Goal: Task Accomplishment & Management: Manage account settings

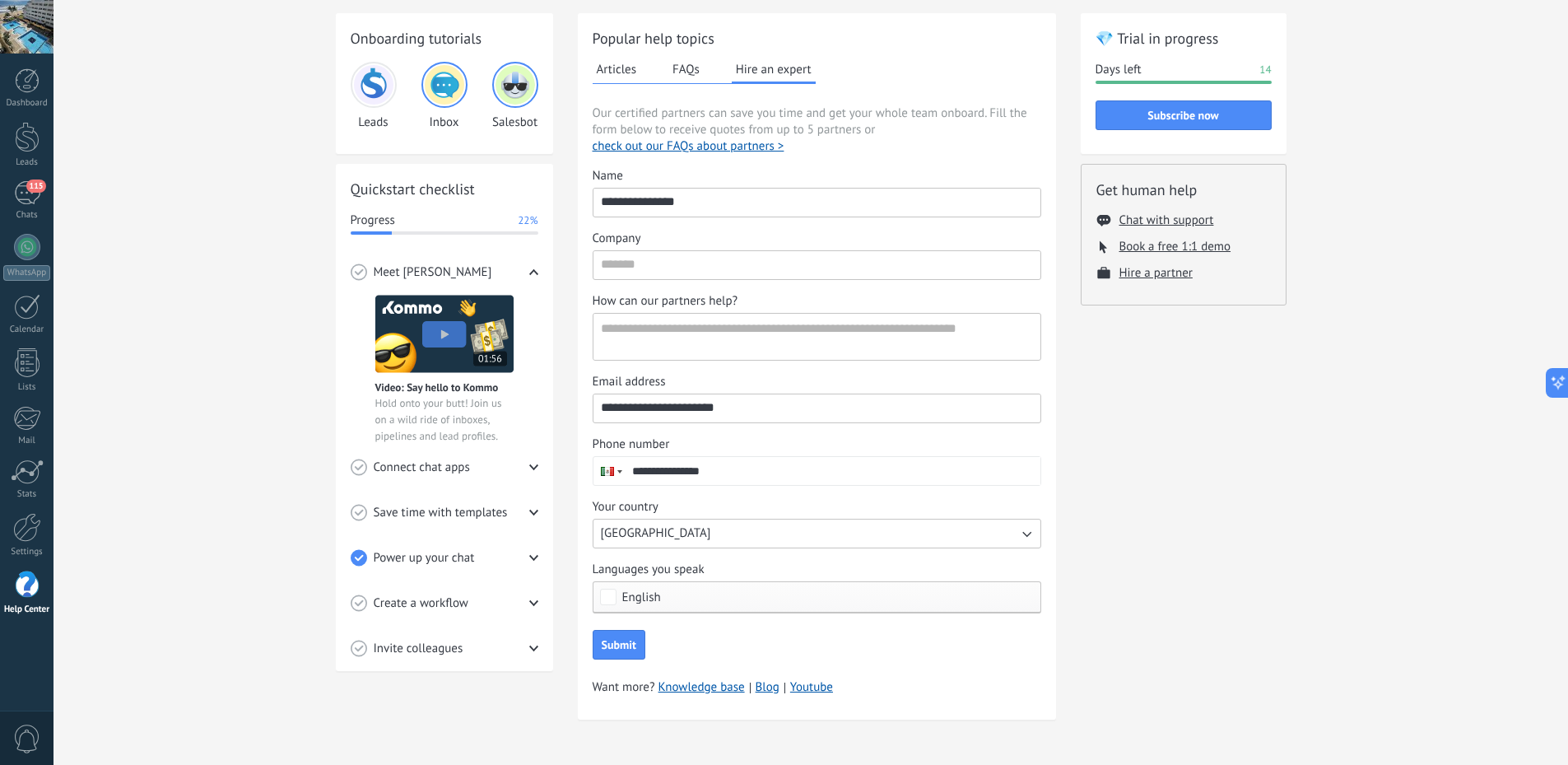
scroll to position [3575, 0]
click at [42, 255] on link "WhatsApp" at bounding box center [27, 258] width 53 height 47
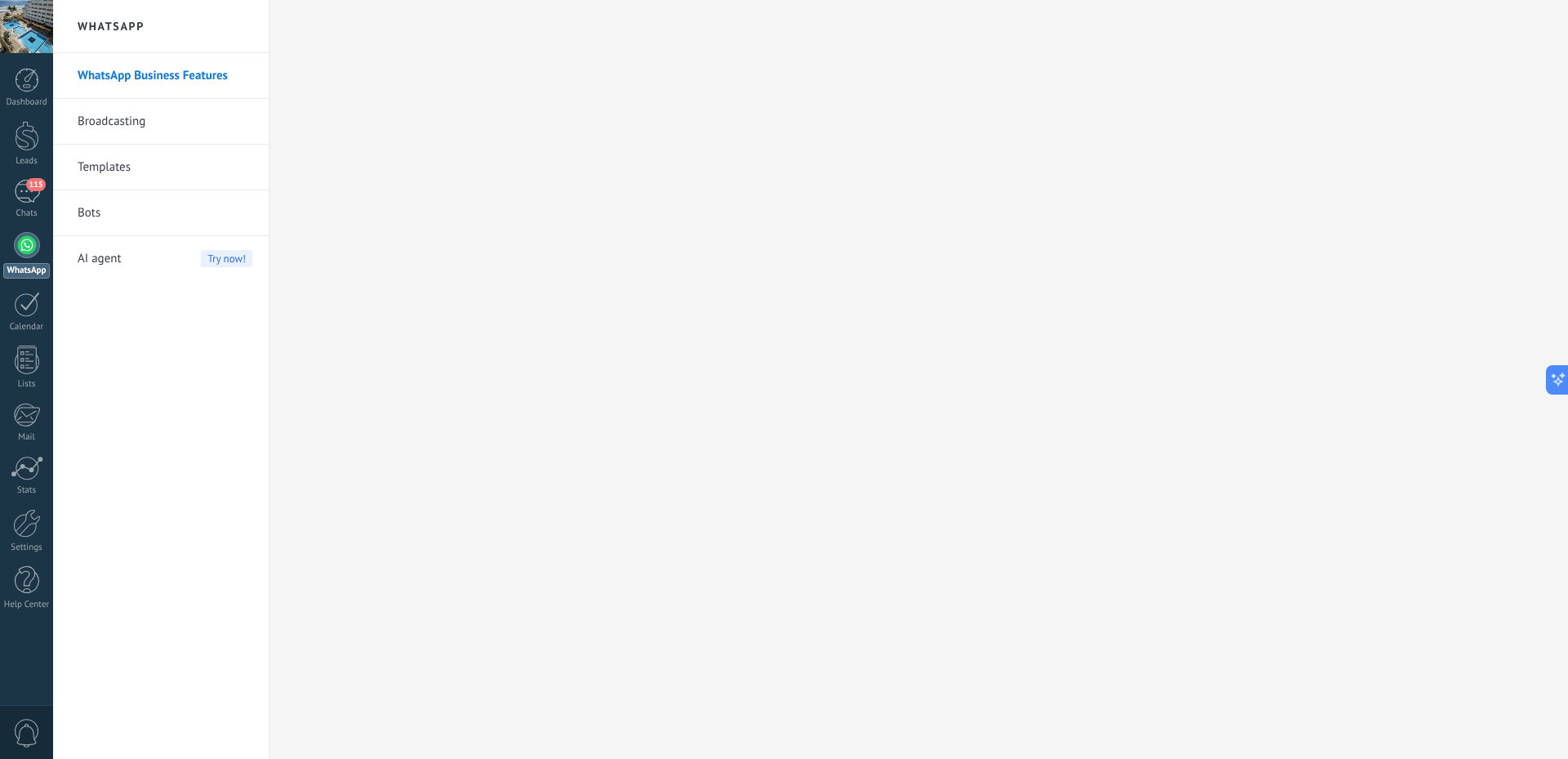
click at [31, 240] on div at bounding box center [27, 246] width 26 height 26
click at [33, 191] on div "115" at bounding box center [27, 191] width 26 height 24
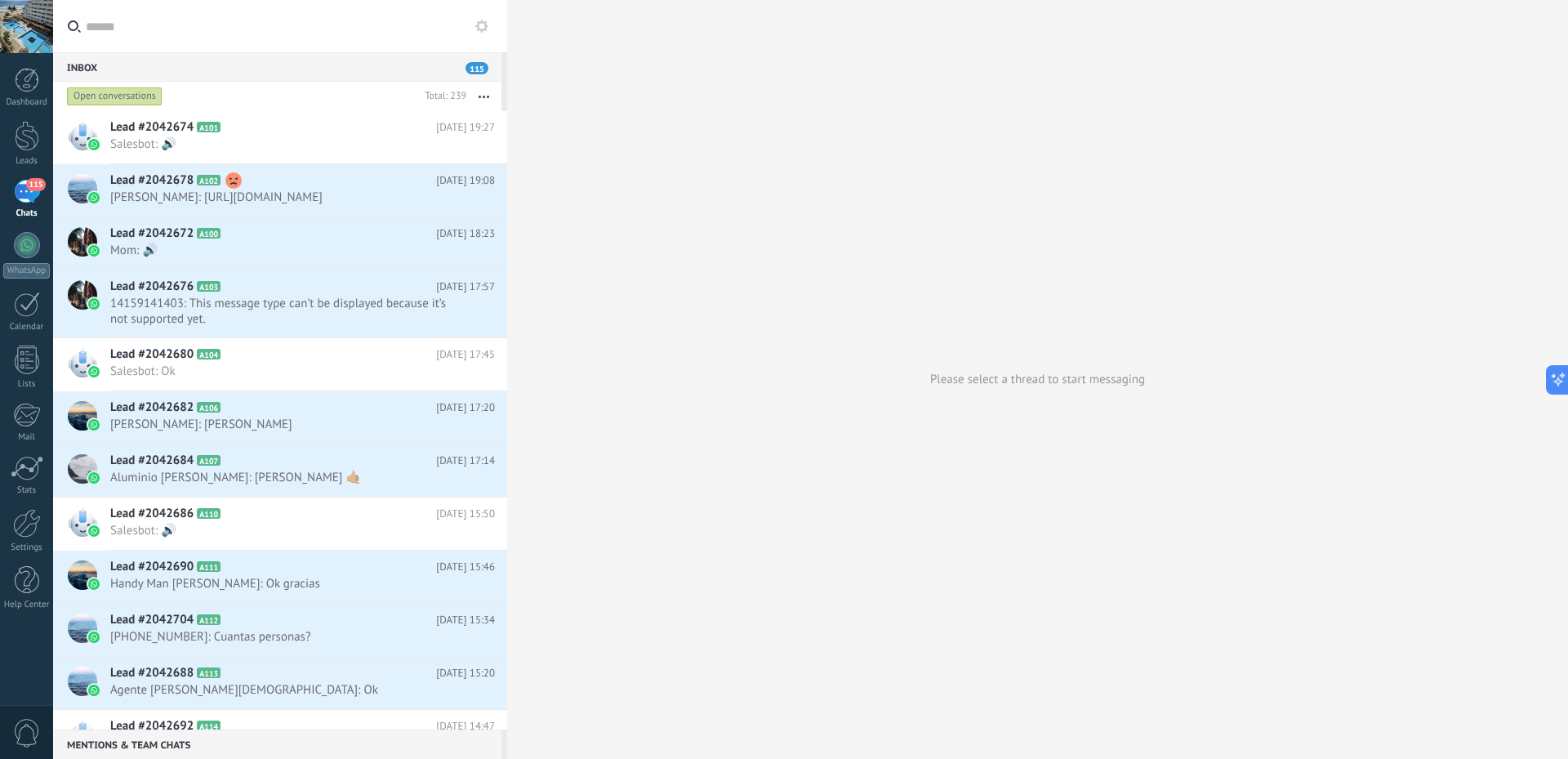
click at [488, 32] on icon at bounding box center [482, 26] width 13 height 13
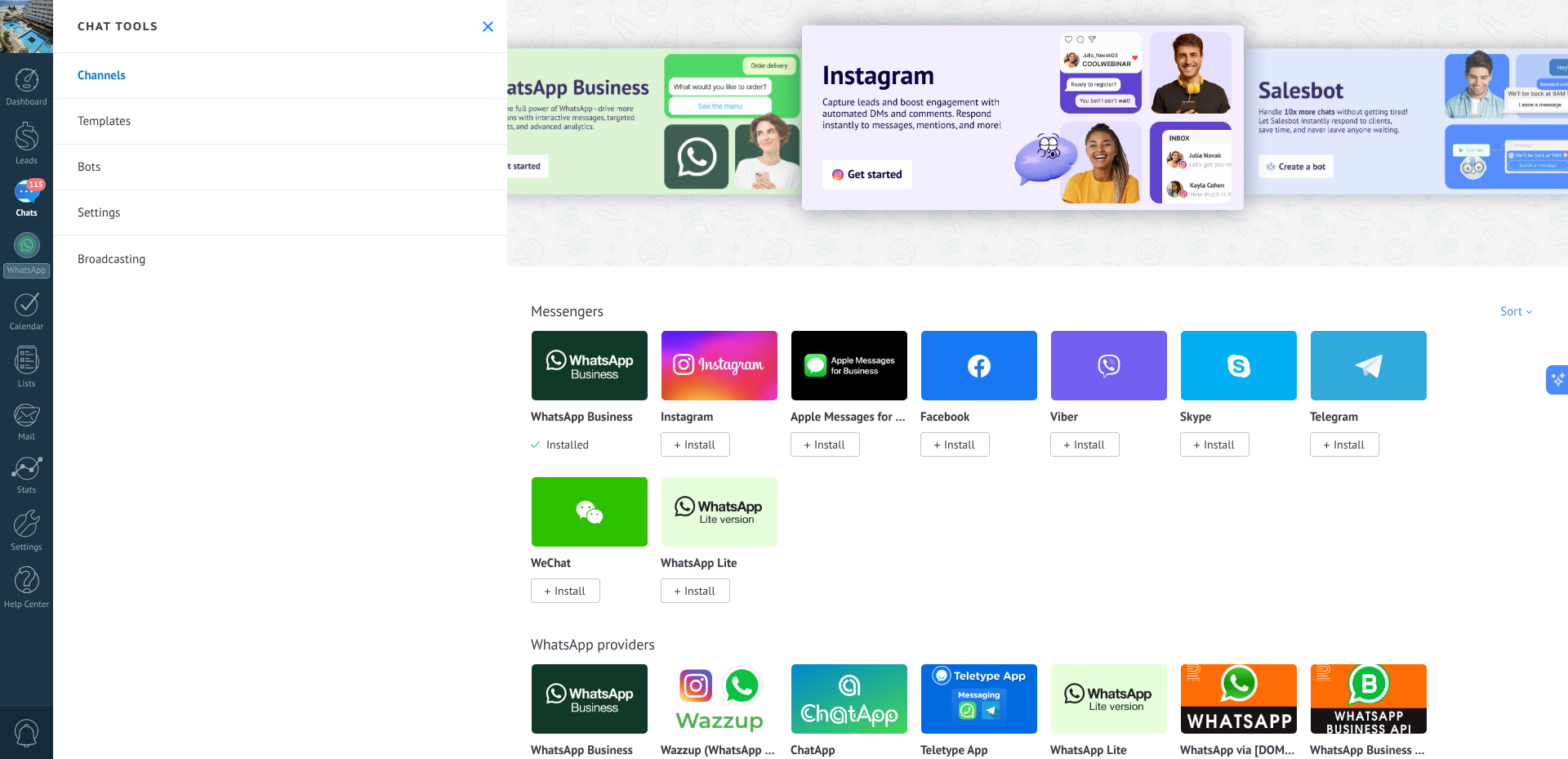
click at [280, 212] on link "Settings" at bounding box center [280, 212] width 454 height 45
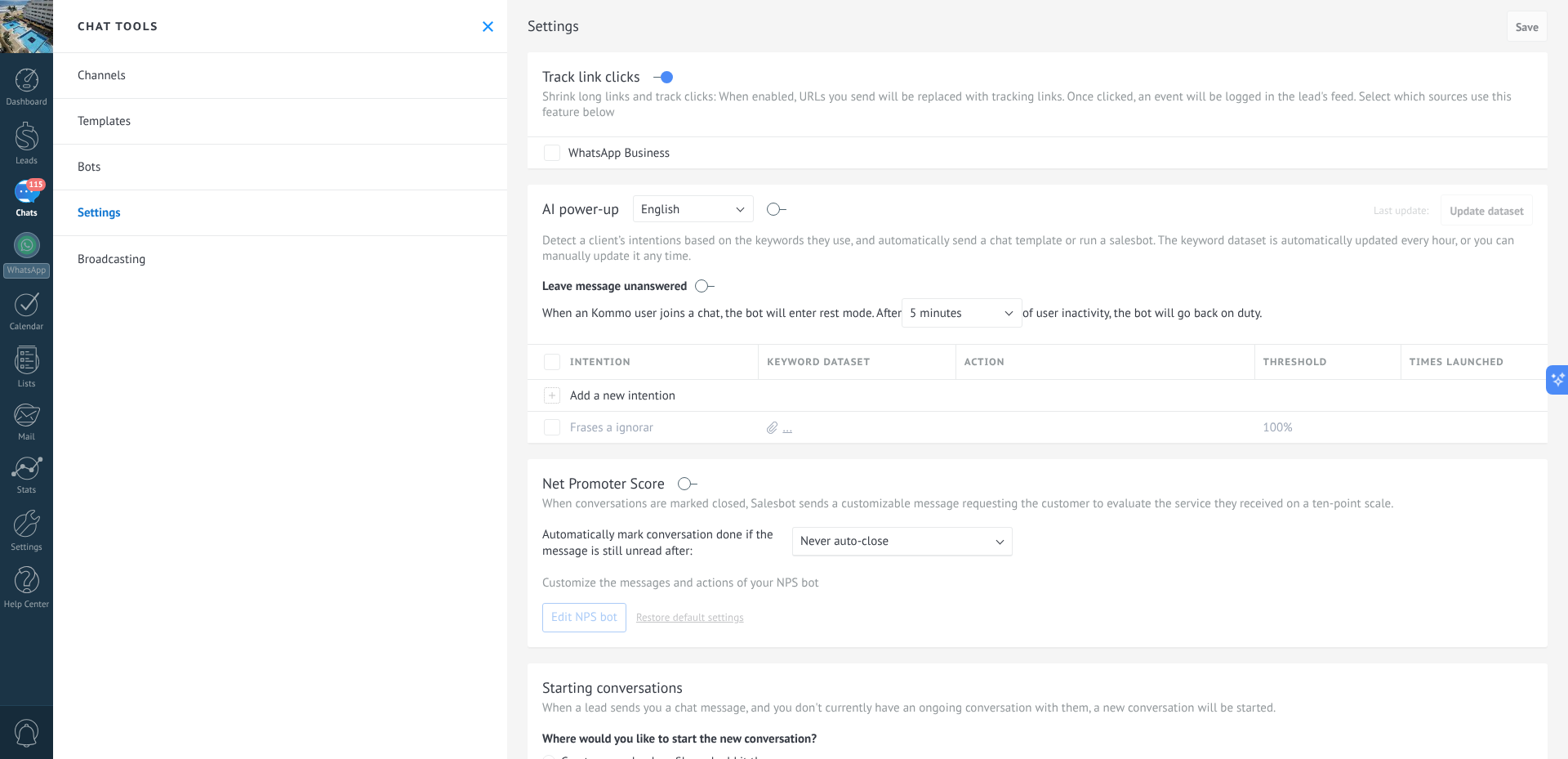
click at [261, 73] on link "Channels" at bounding box center [280, 75] width 454 height 45
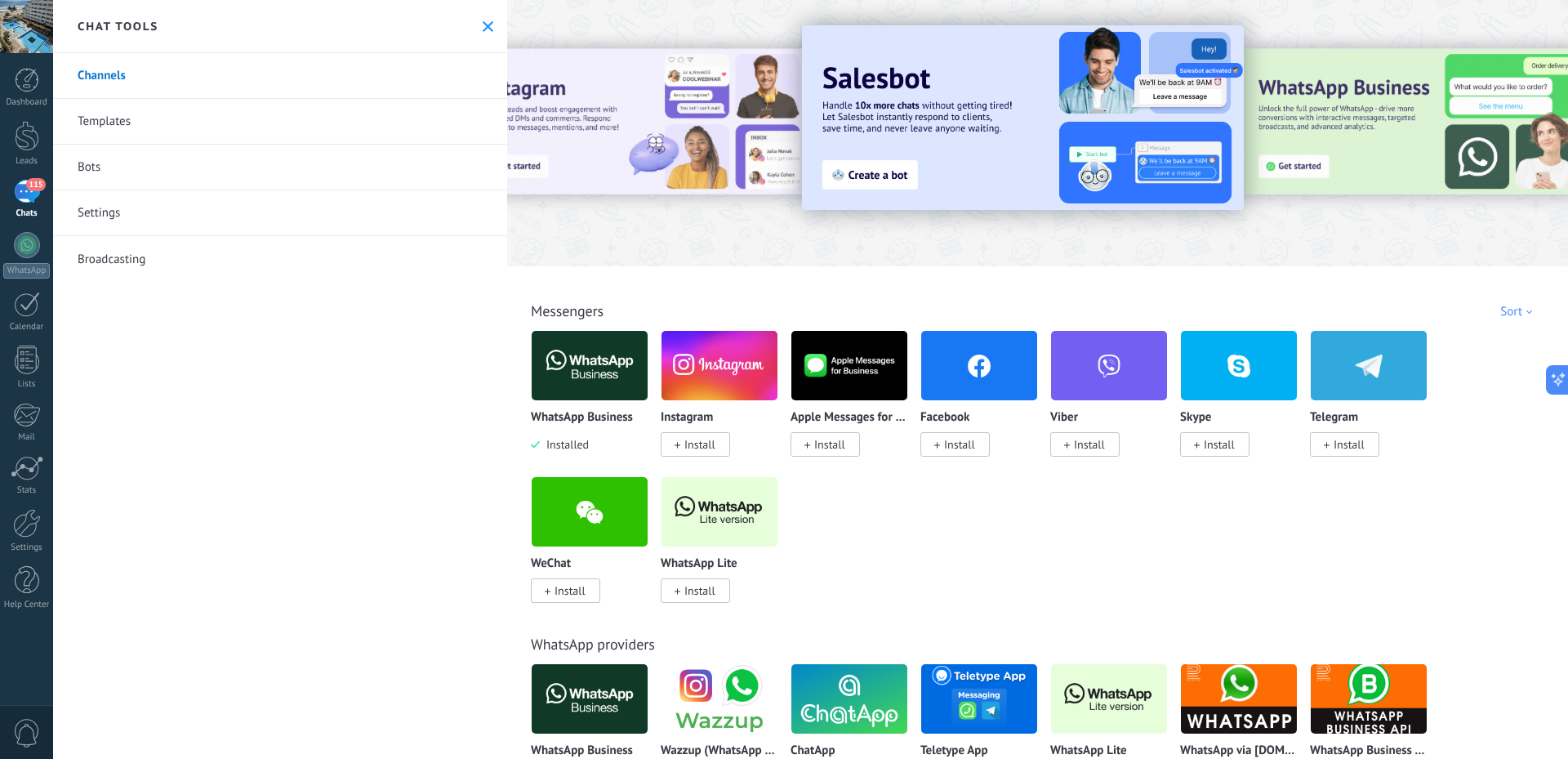
click at [141, 198] on link "Settings" at bounding box center [280, 212] width 454 height 45
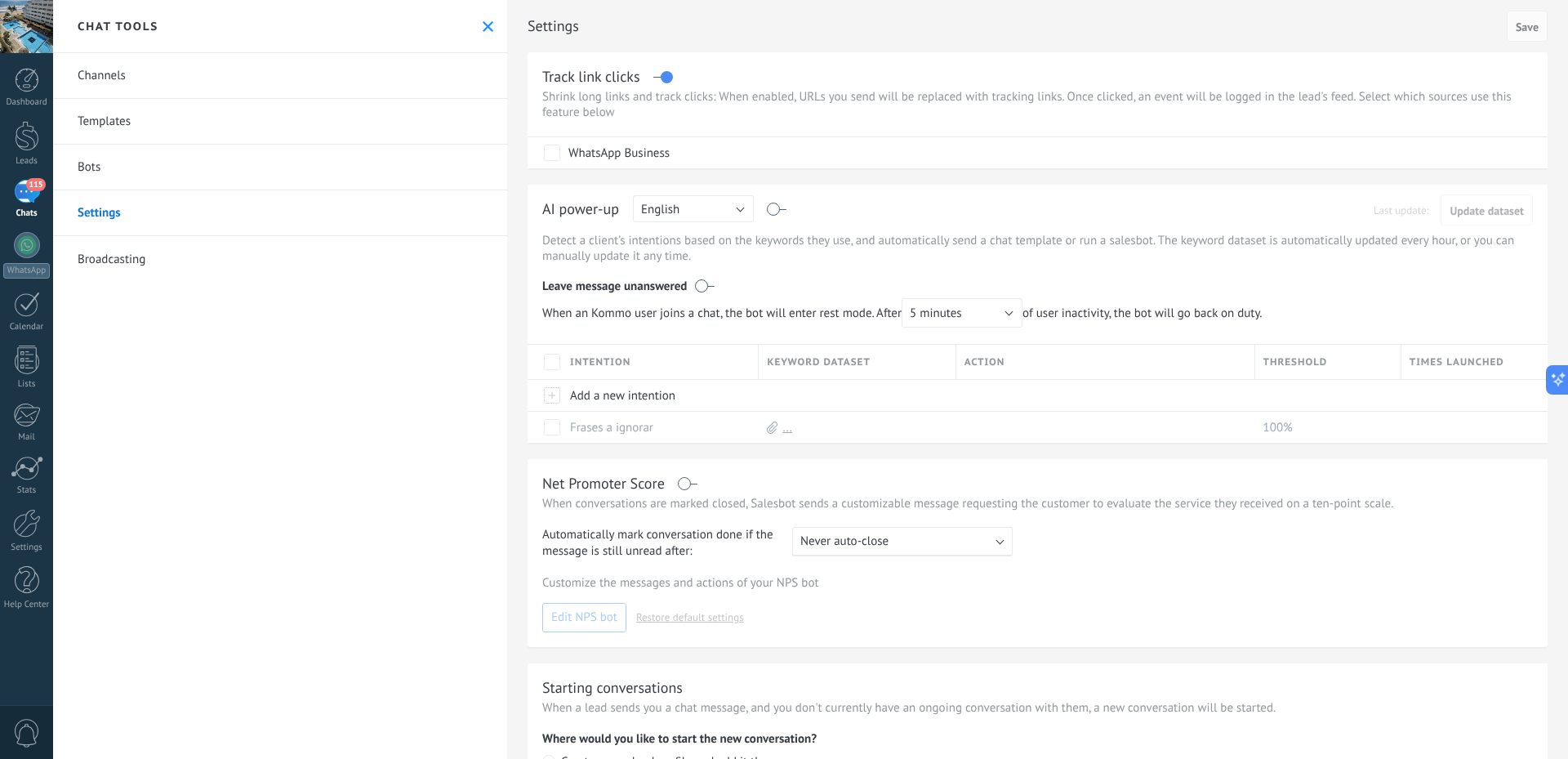
click at [170, 246] on link "Broadcasting" at bounding box center [280, 258] width 454 height 45
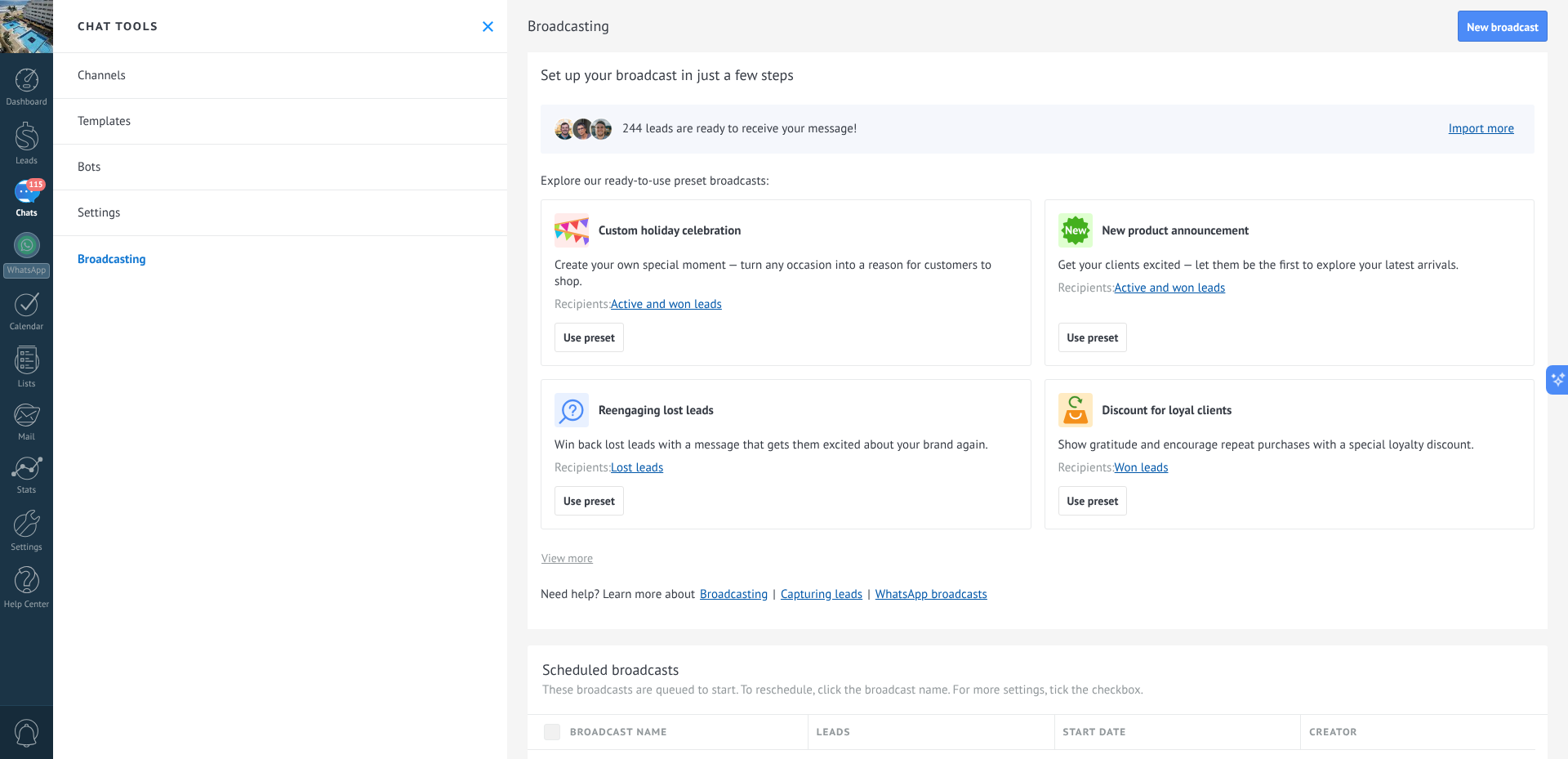
click at [209, 165] on link "Bots" at bounding box center [280, 167] width 454 height 45
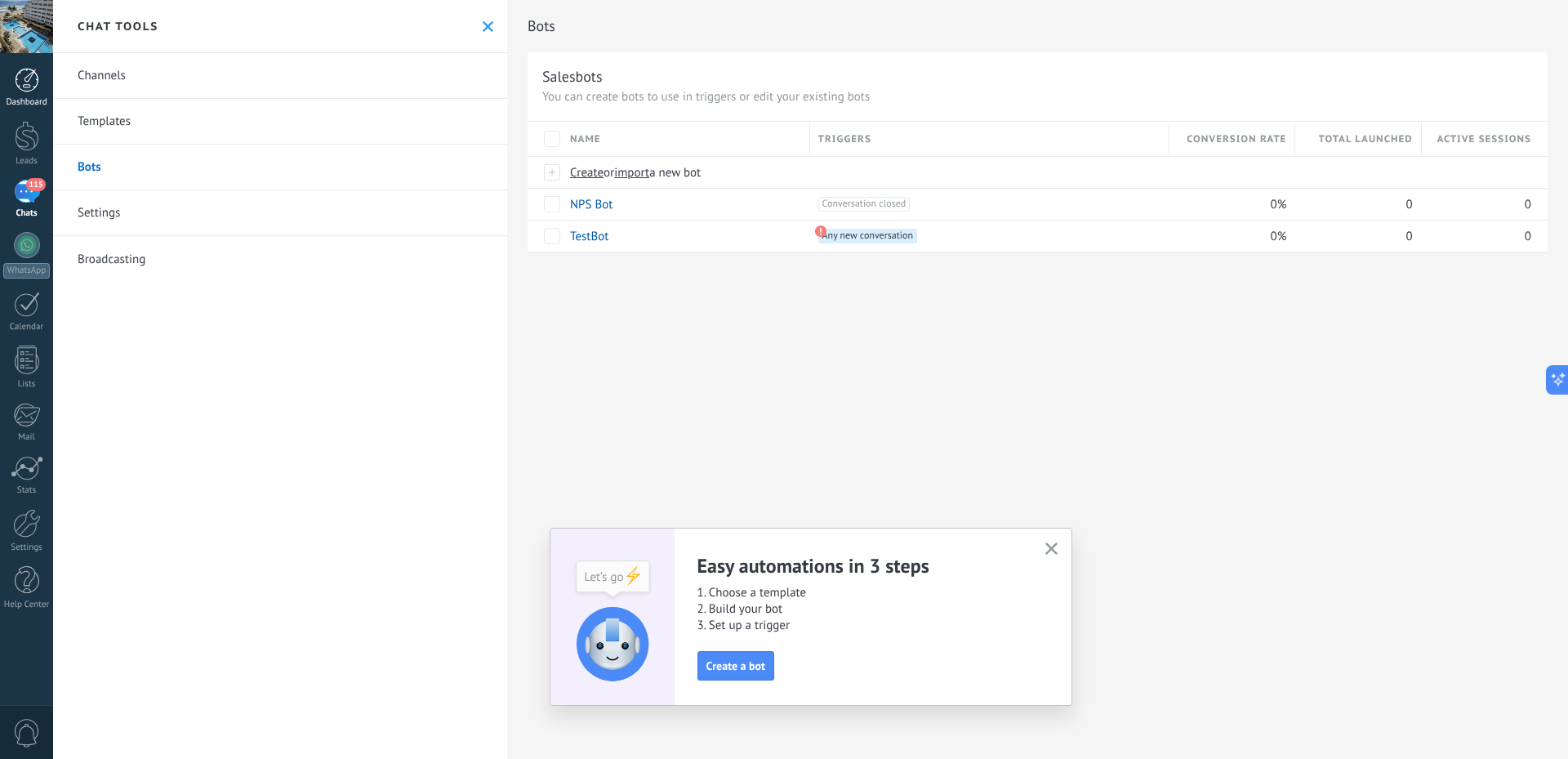
click at [45, 94] on link "Dashboard" at bounding box center [26, 88] width 53 height 40
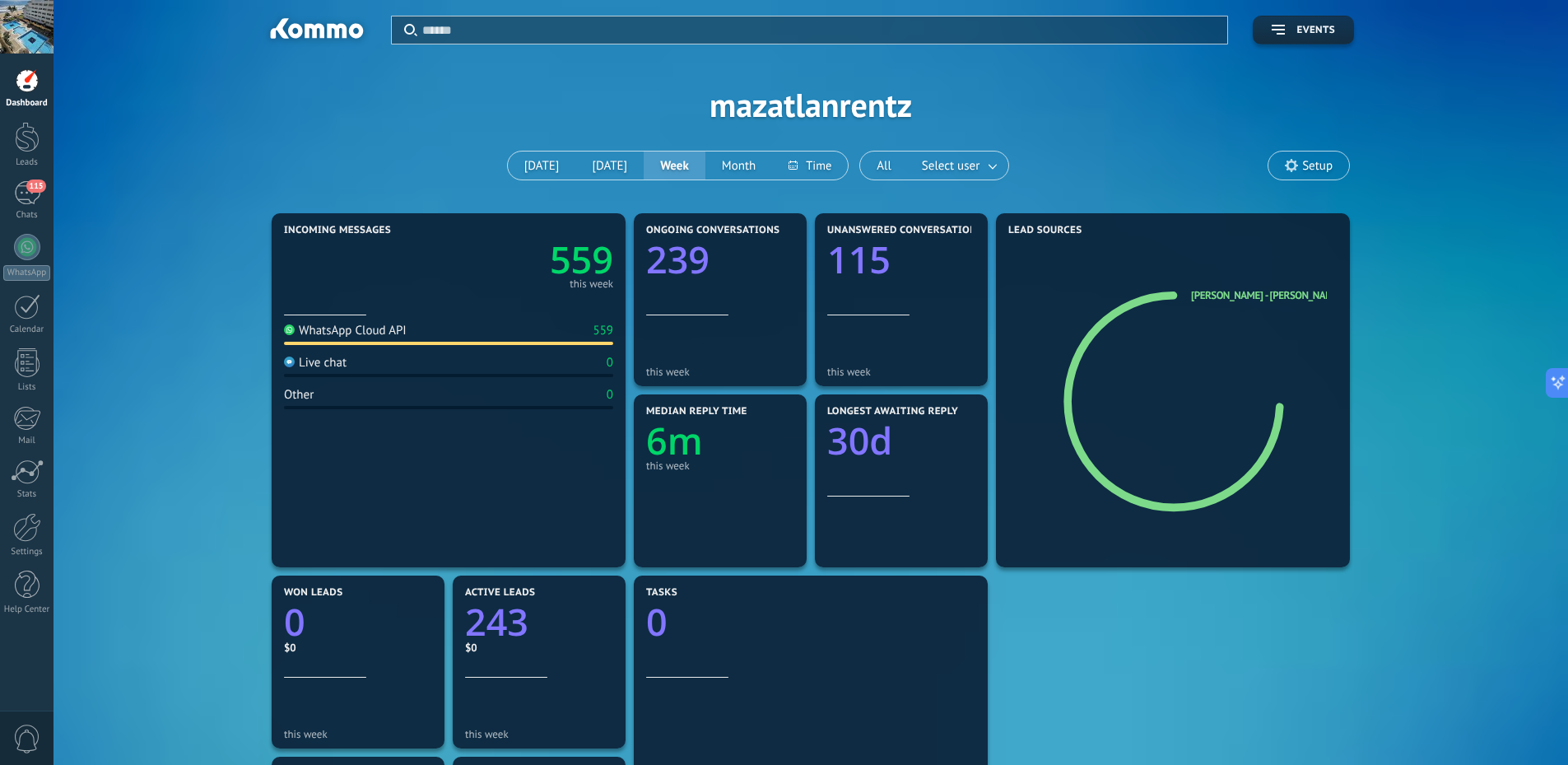
click at [1302, 165] on span "Setup" at bounding box center [1317, 166] width 31 height 14
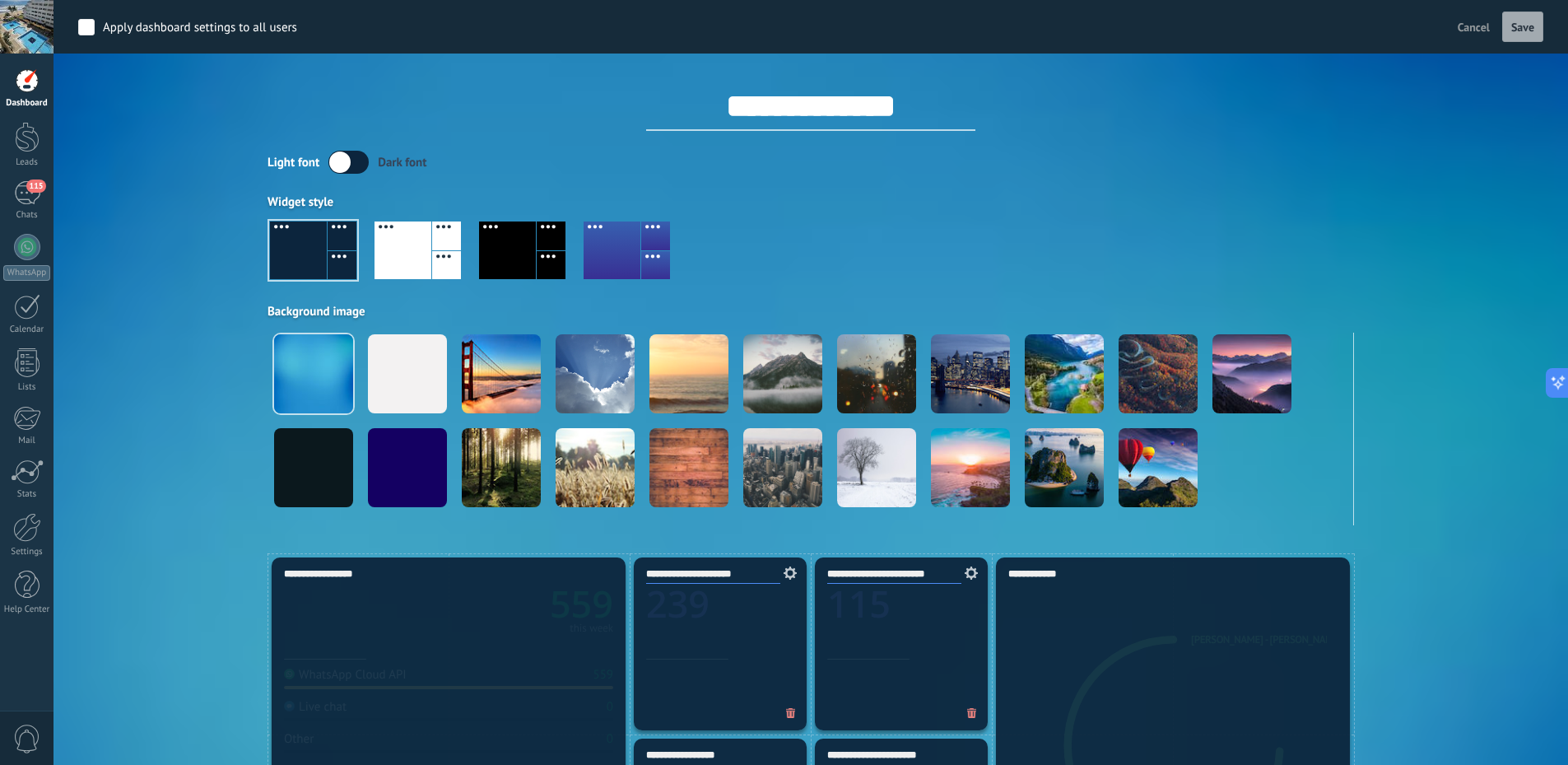
click at [1302, 165] on div "Light font Dark font" at bounding box center [811, 162] width 1086 height 23
click at [31, 238] on div at bounding box center [27, 248] width 27 height 27
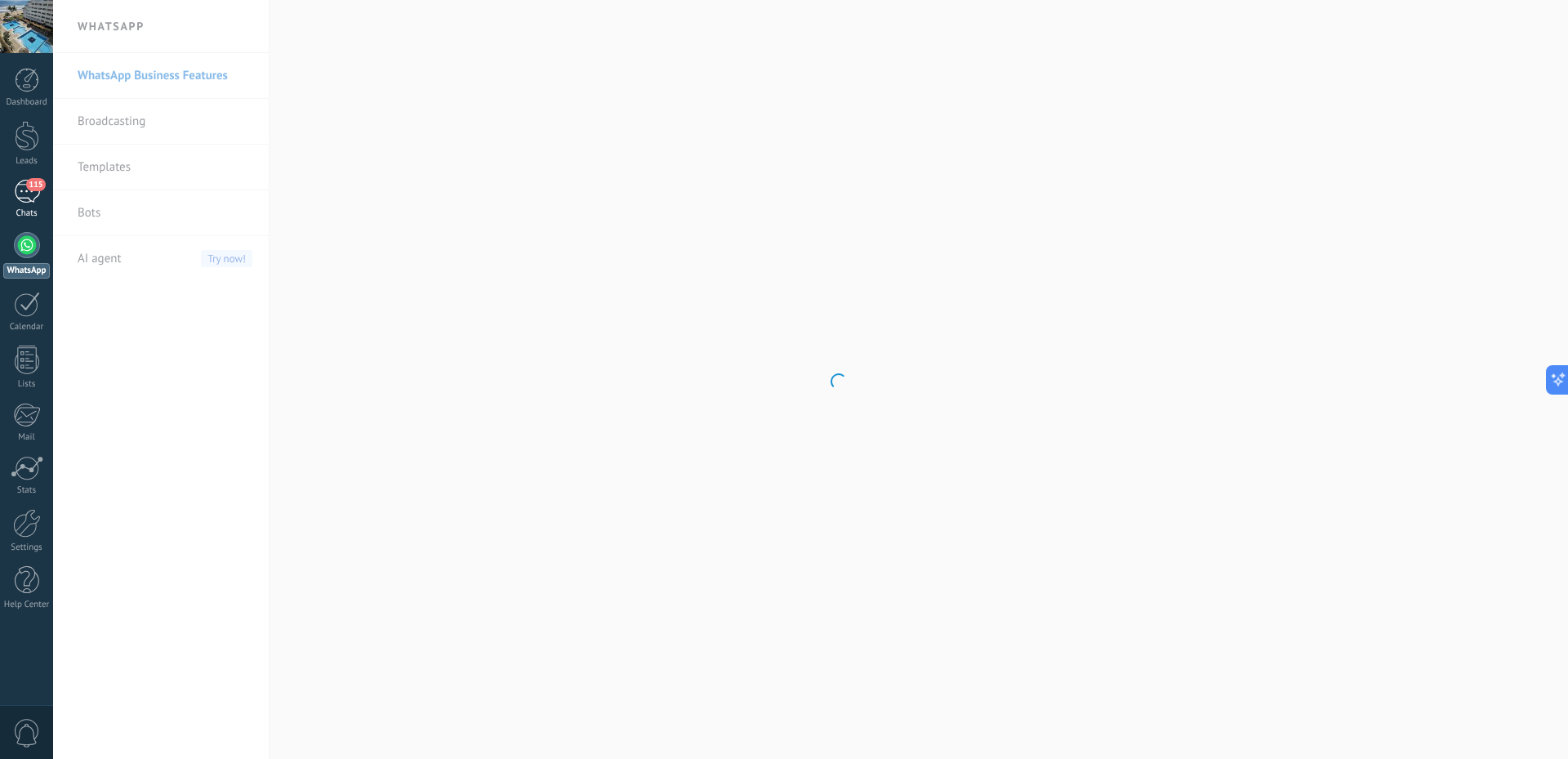
click at [26, 204] on link "115 Chats" at bounding box center [26, 198] width 53 height 39
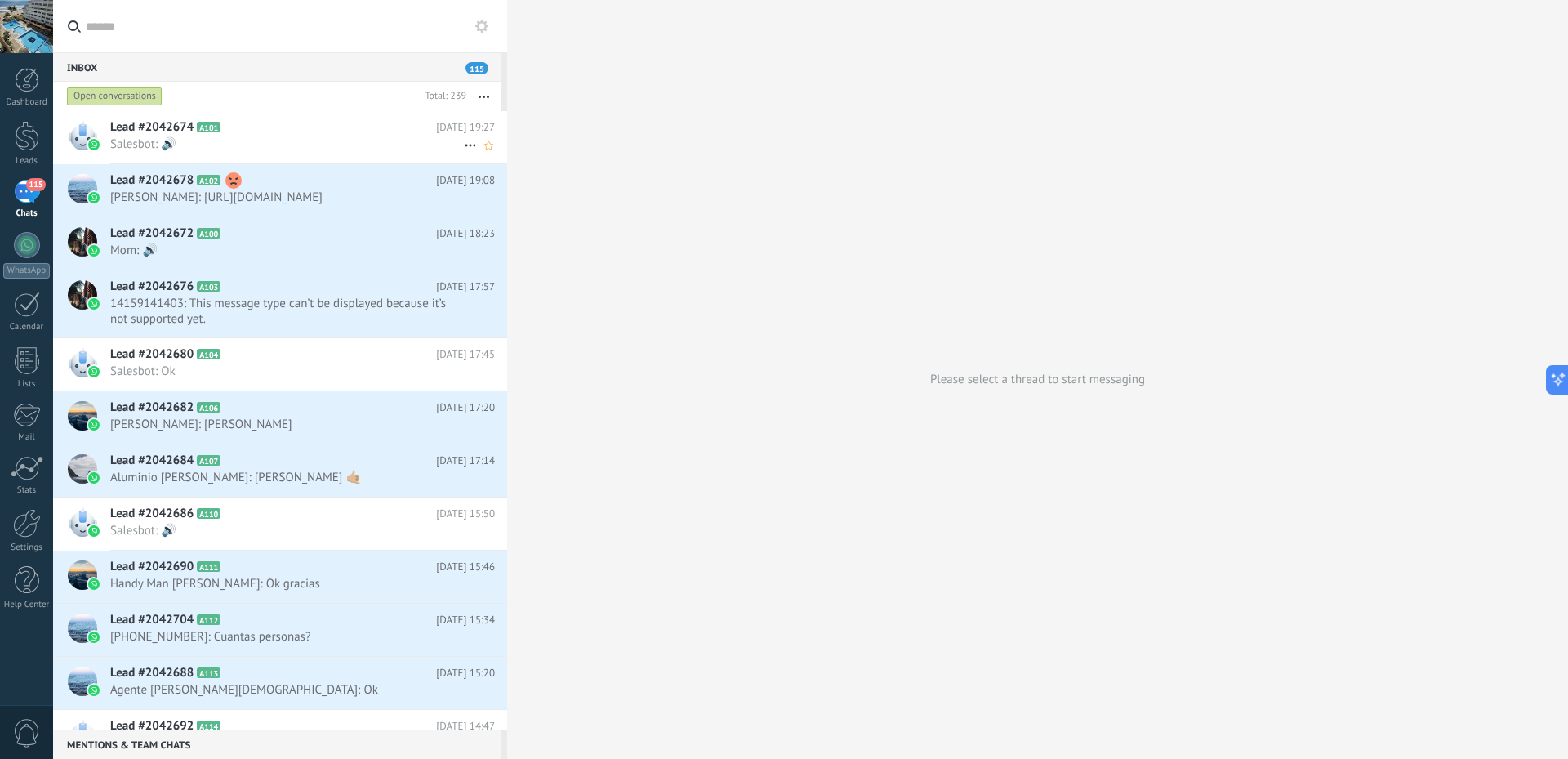
click at [313, 142] on span "Salesbot: 🔊" at bounding box center [287, 144] width 354 height 16
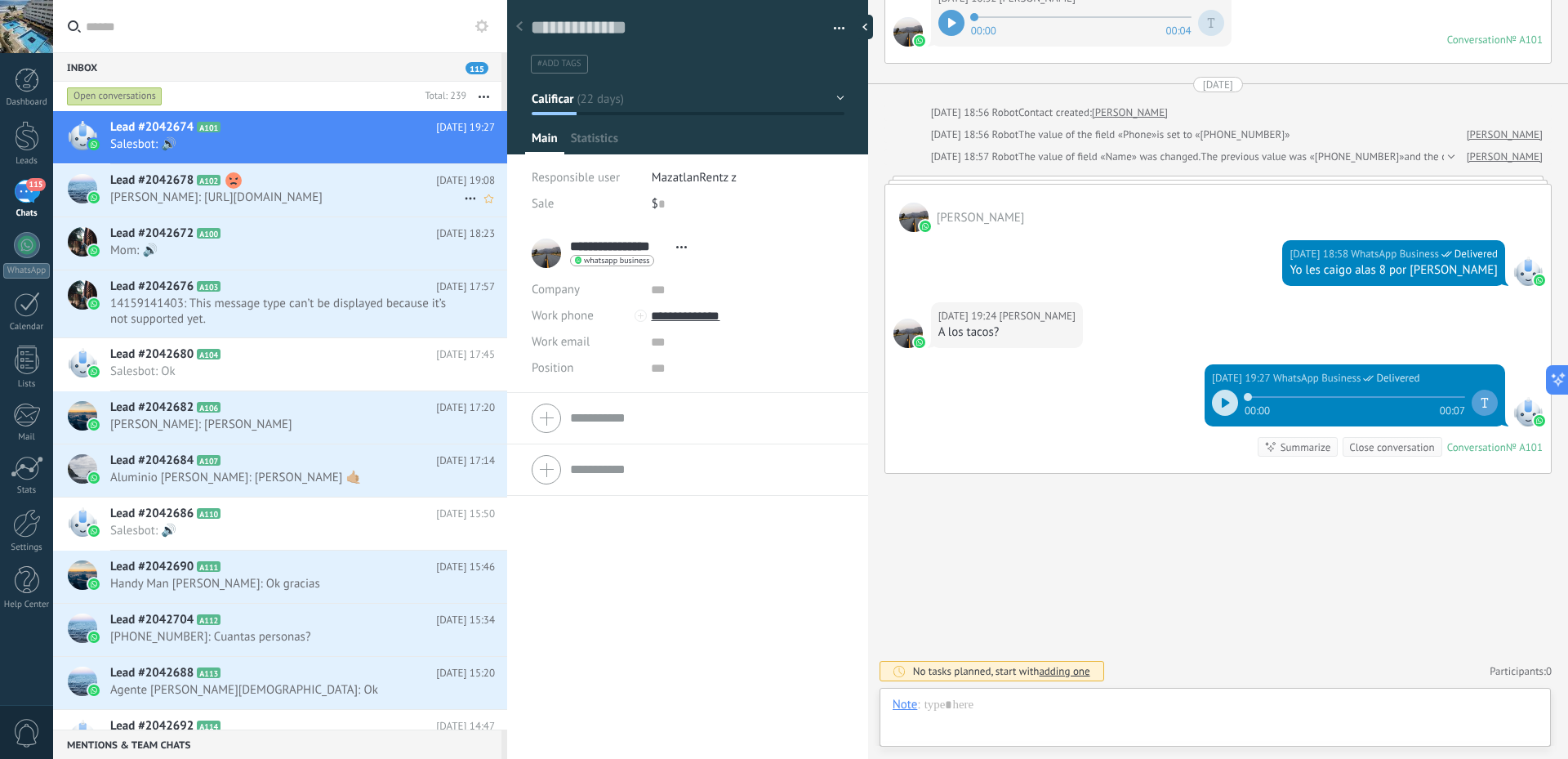
scroll to position [25, 0]
click at [752, 141] on span "Setup" at bounding box center [757, 142] width 31 height 24
type input "**********"
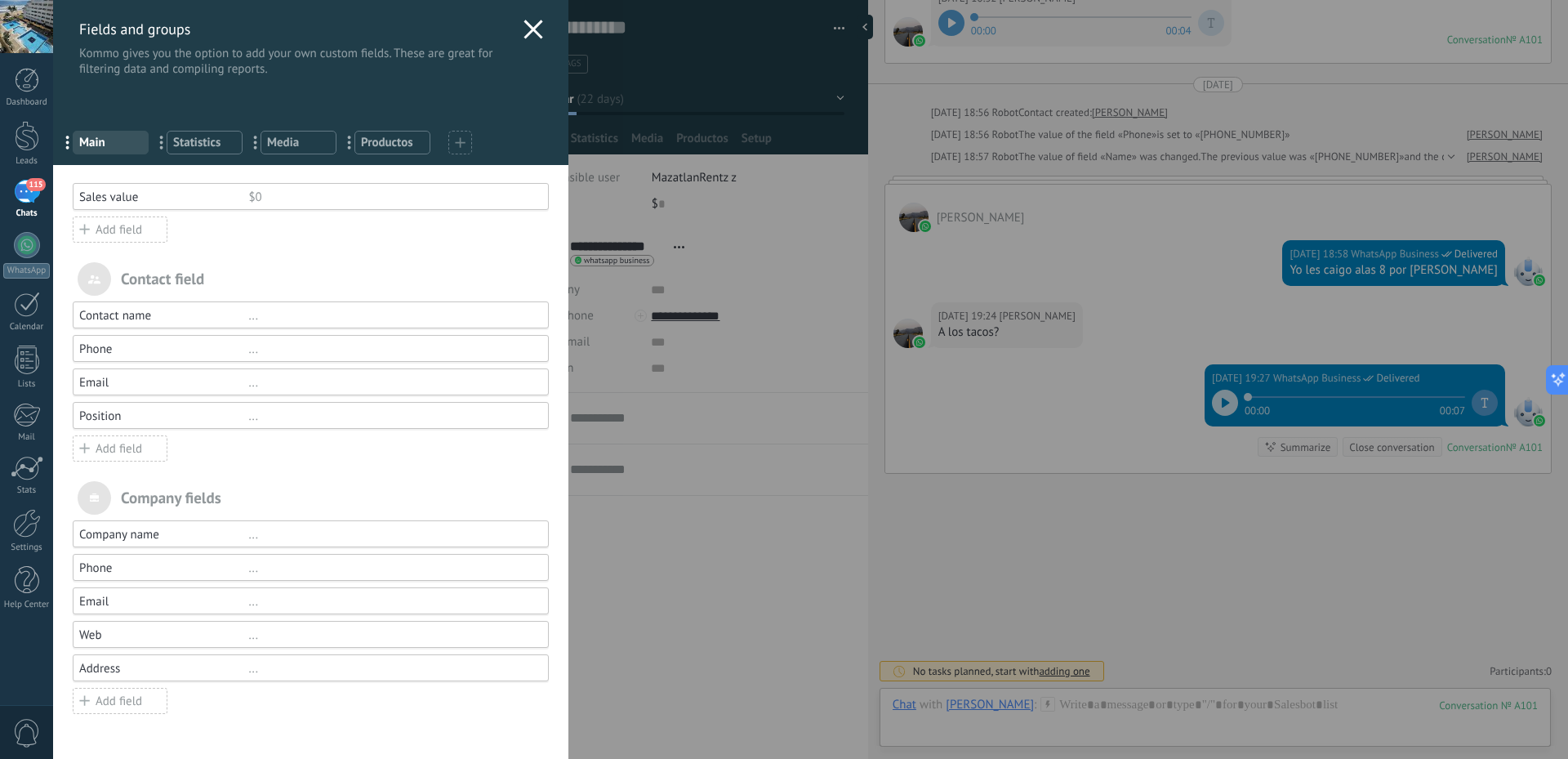
click at [523, 21] on icon at bounding box center [533, 30] width 20 height 20
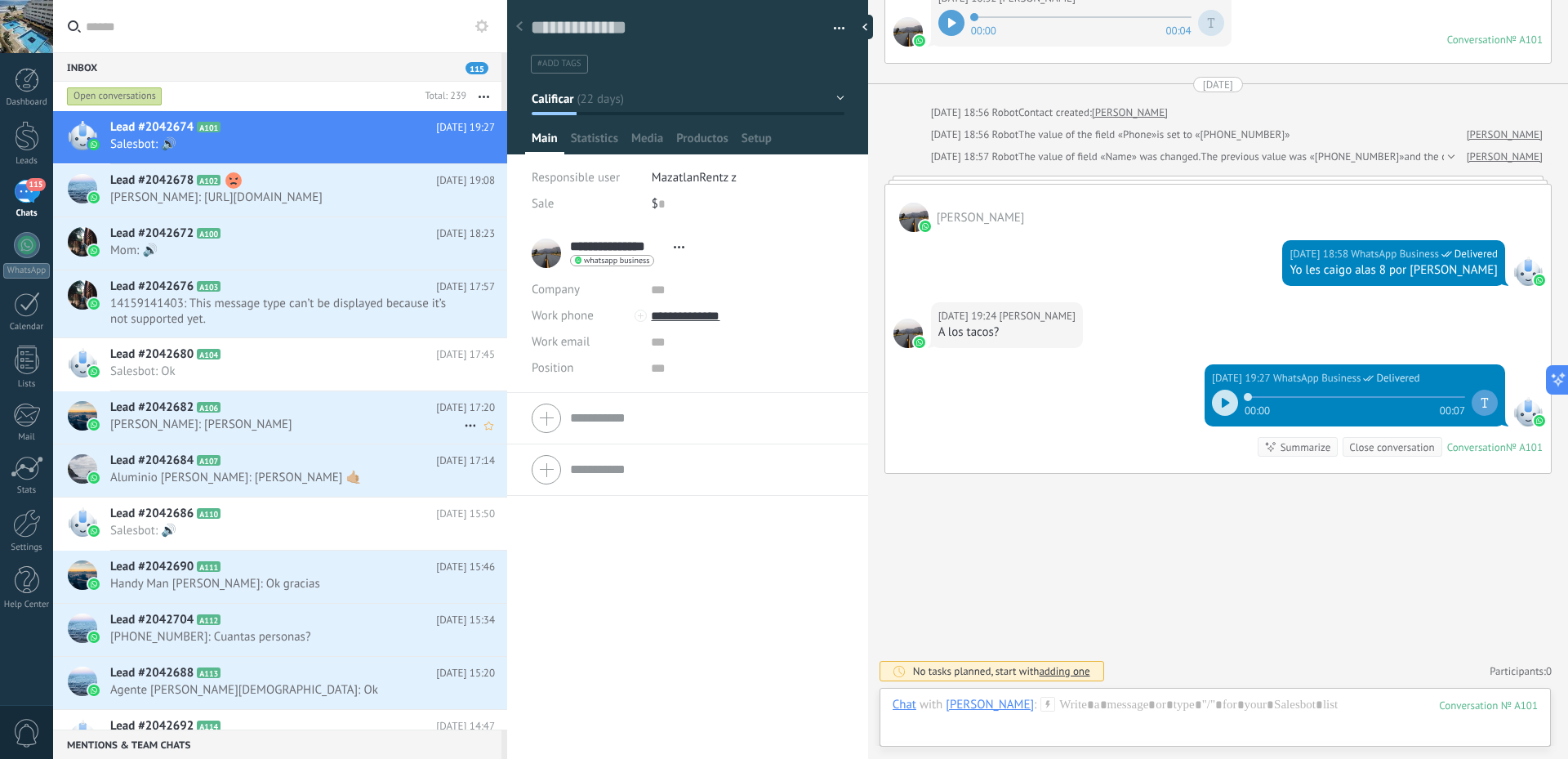
click at [471, 427] on icon at bounding box center [471, 426] width 20 height 20
click at [447, 149] on div at bounding box center [784, 380] width 1568 height 759
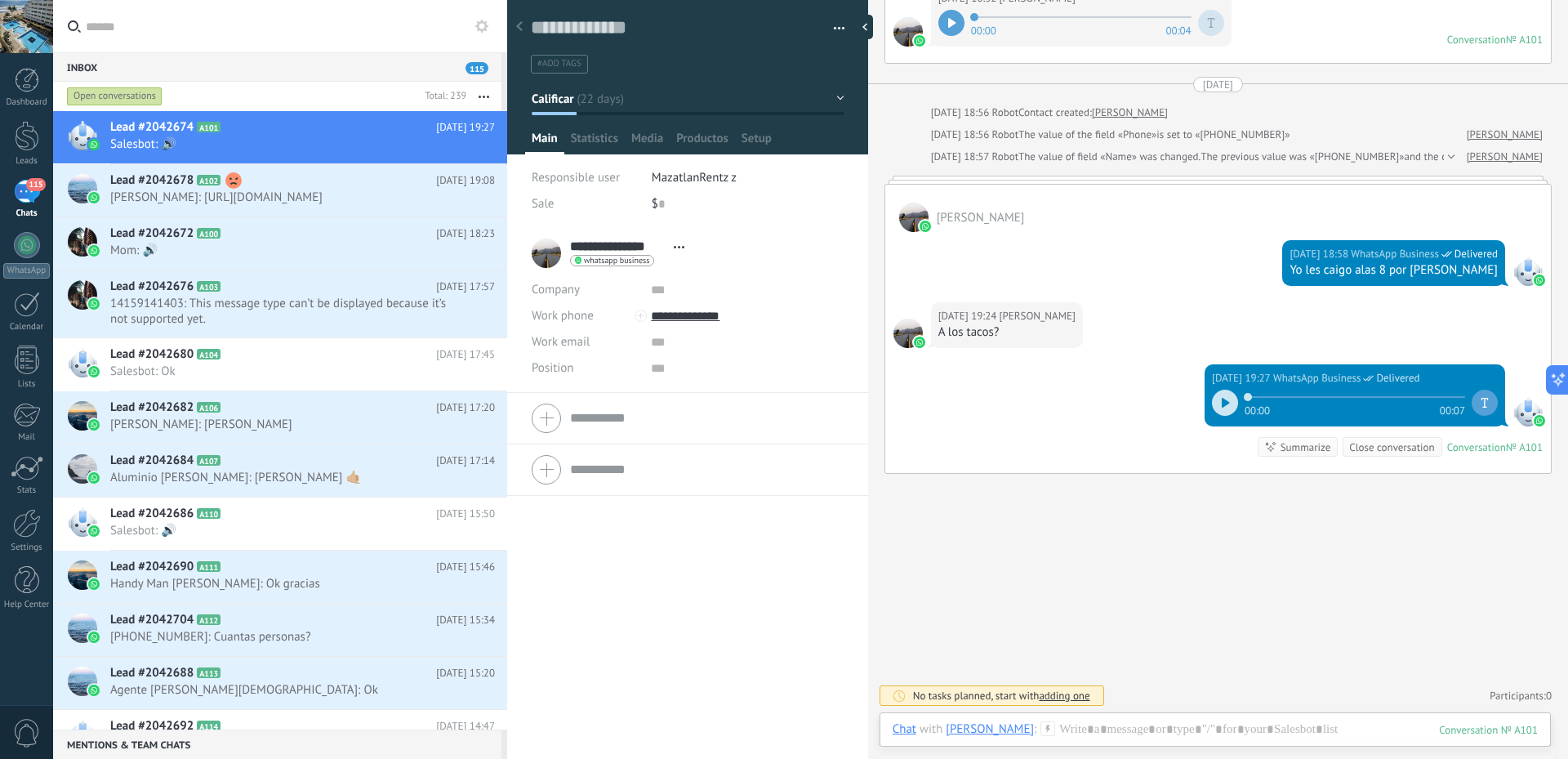
scroll to position [1700, 0]
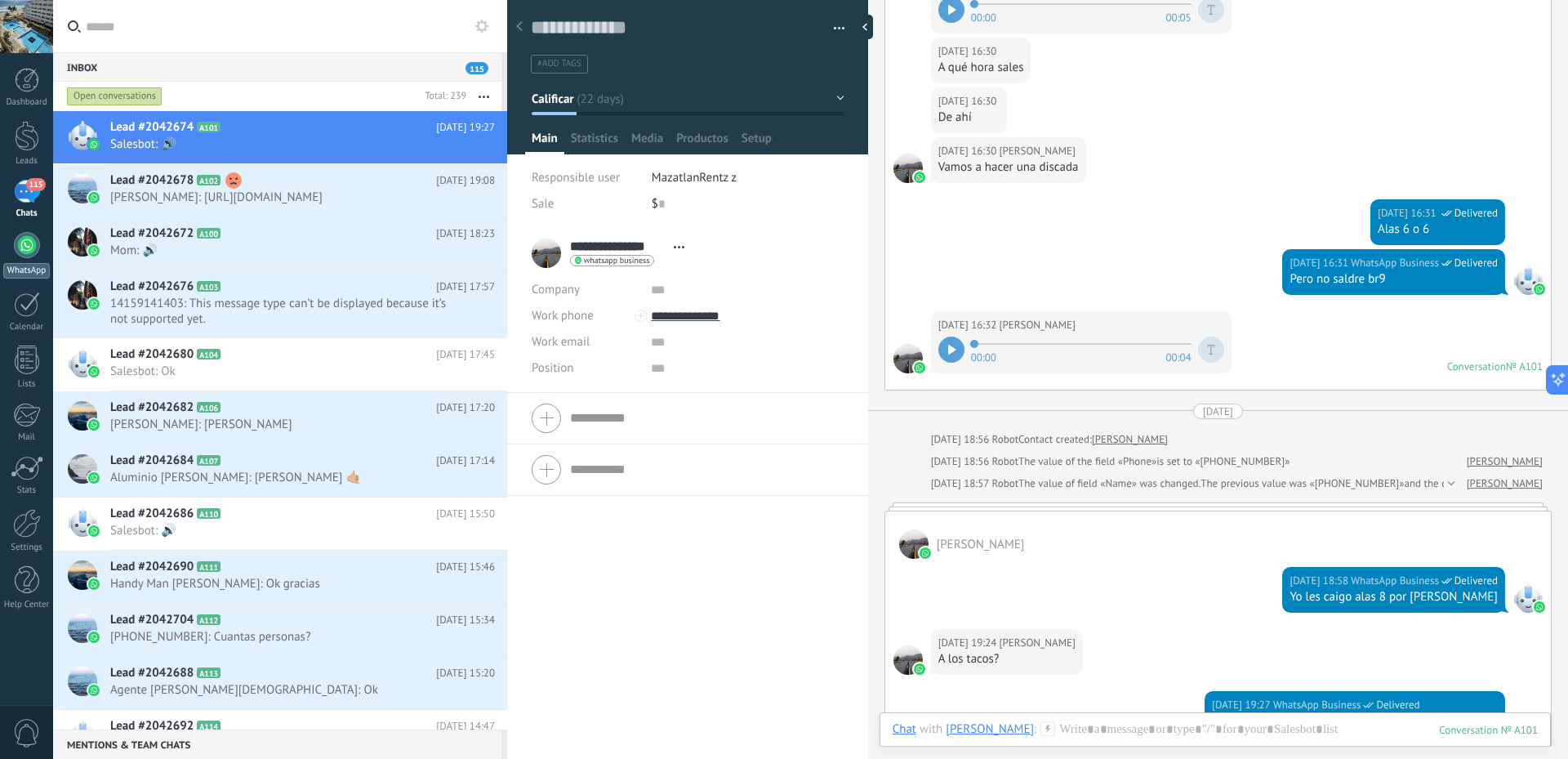
click at [26, 251] on div at bounding box center [27, 246] width 26 height 26
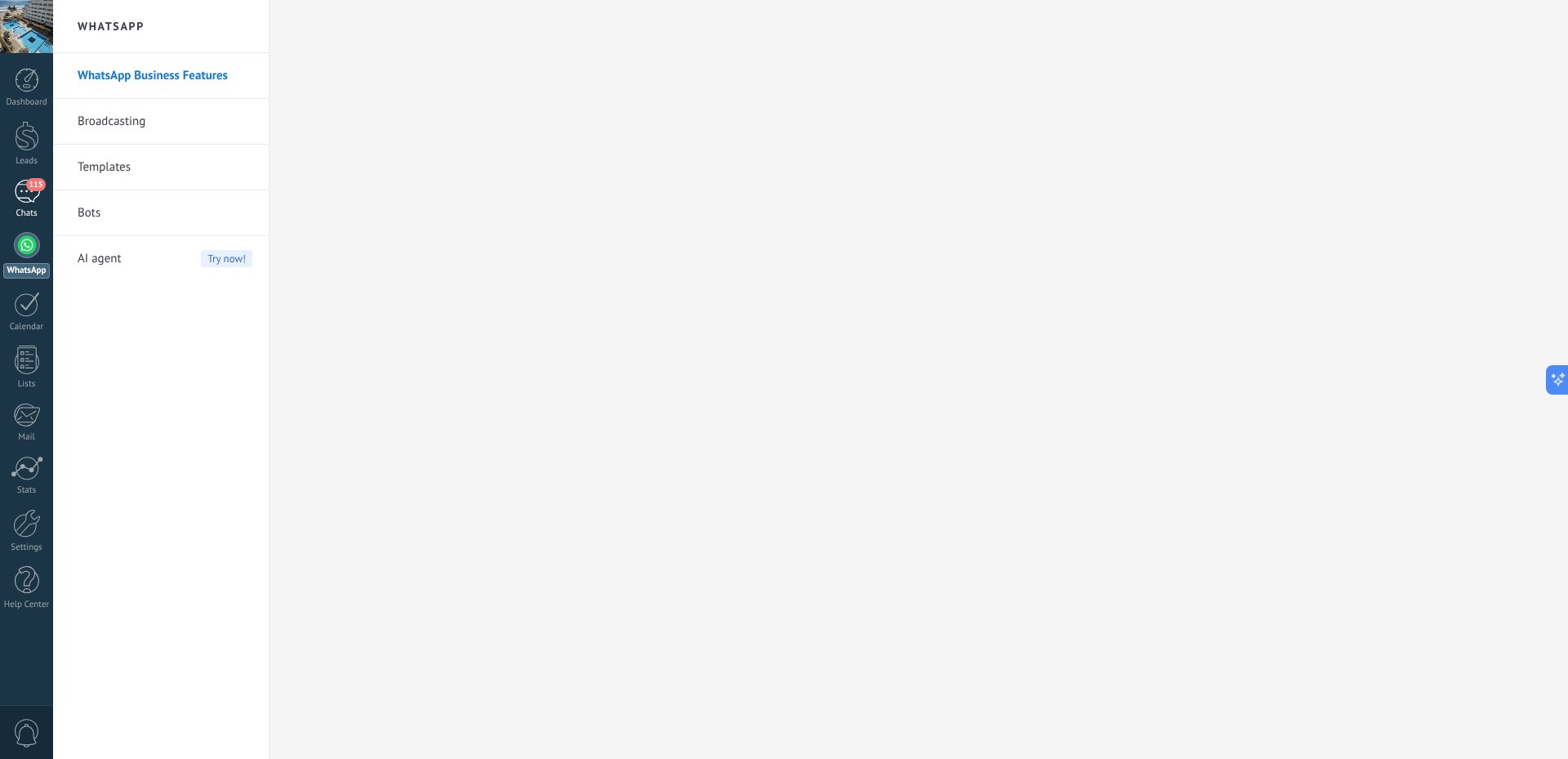
click at [27, 189] on div "115" at bounding box center [27, 191] width 26 height 24
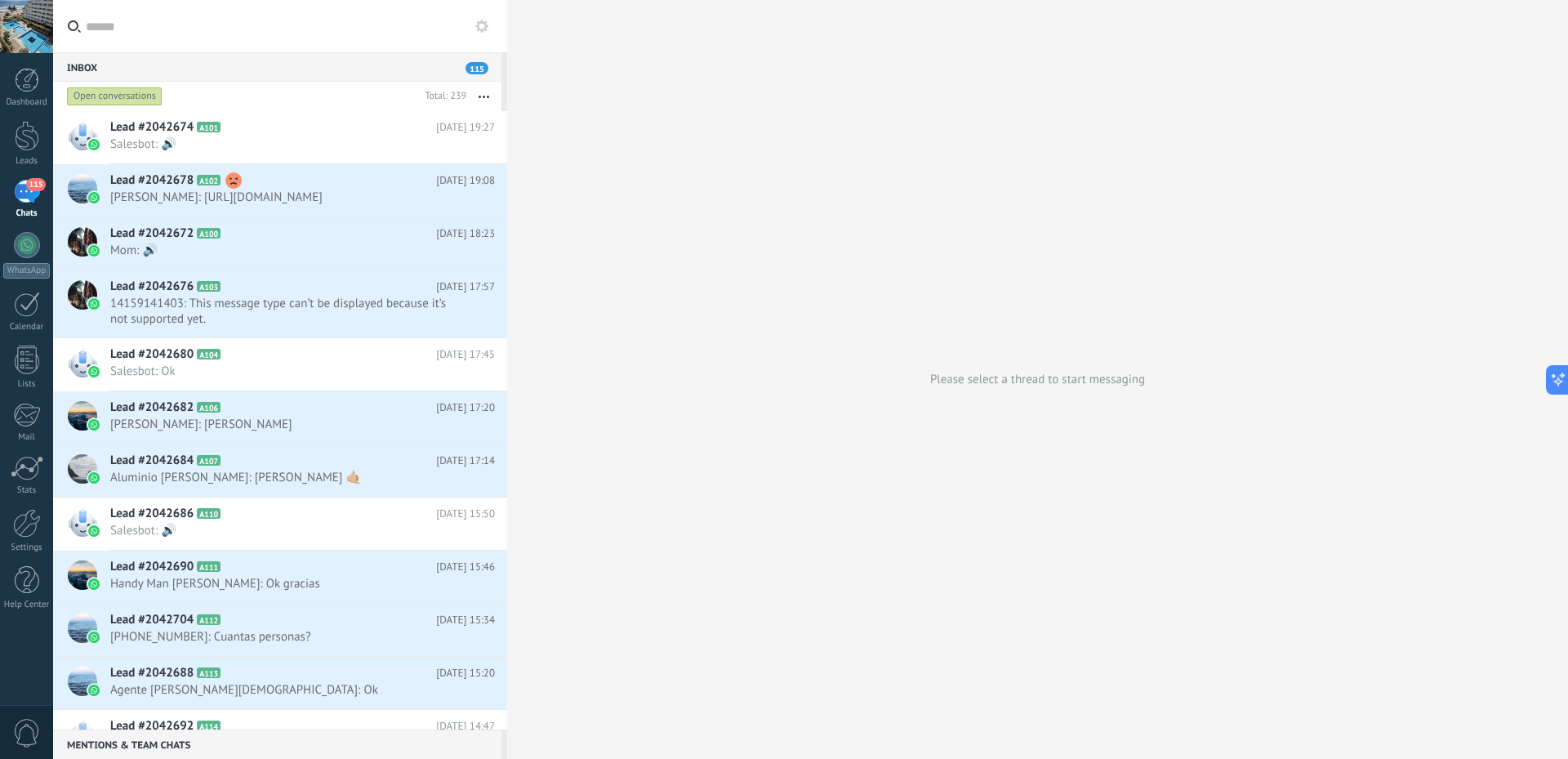
click at [482, 28] on icon at bounding box center [482, 26] width 13 height 13
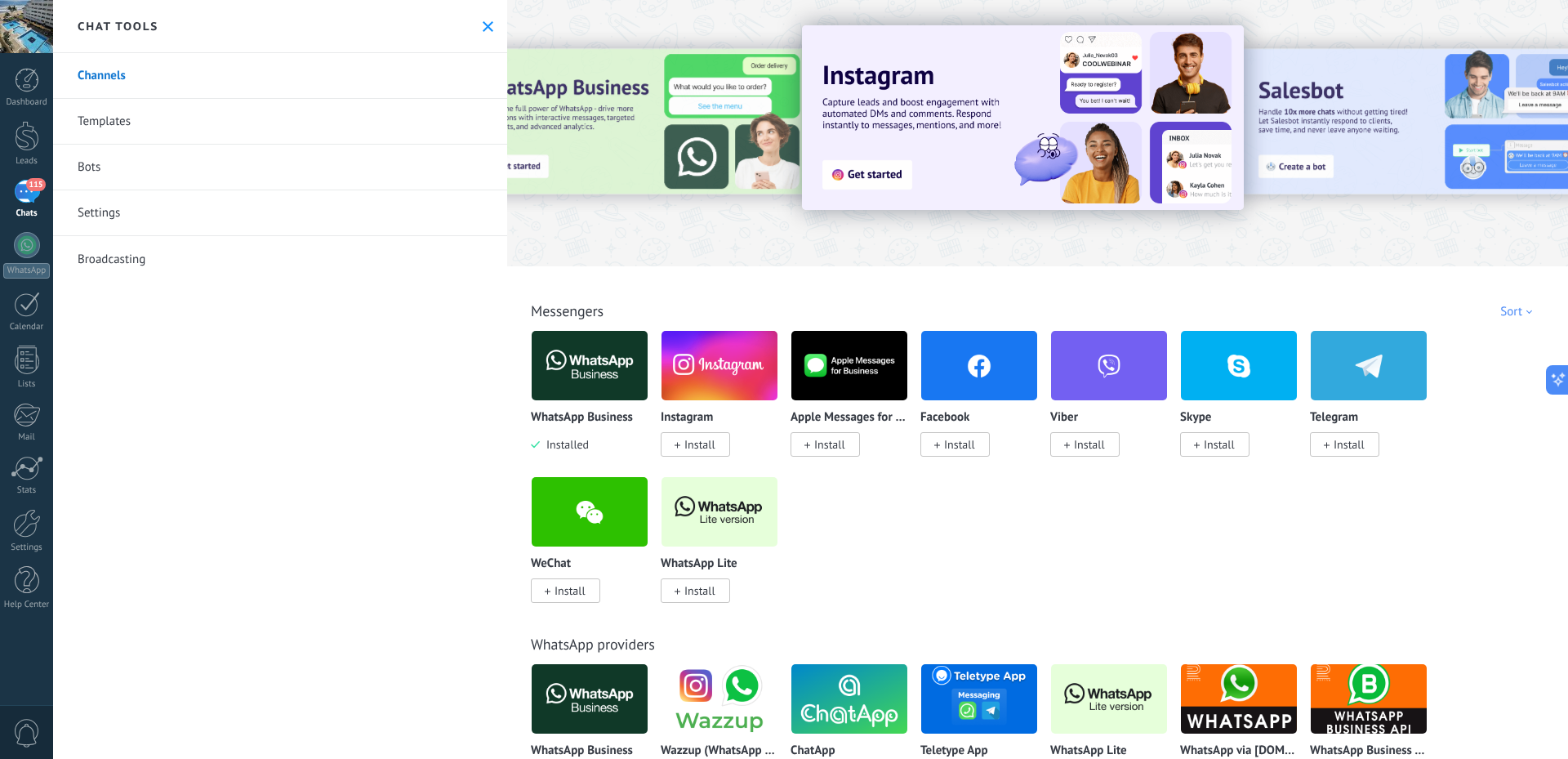
click at [284, 60] on link "Channels" at bounding box center [280, 75] width 454 height 45
click at [592, 445] on div "WhatsApp Business Installed" at bounding box center [590, 432] width 117 height 41
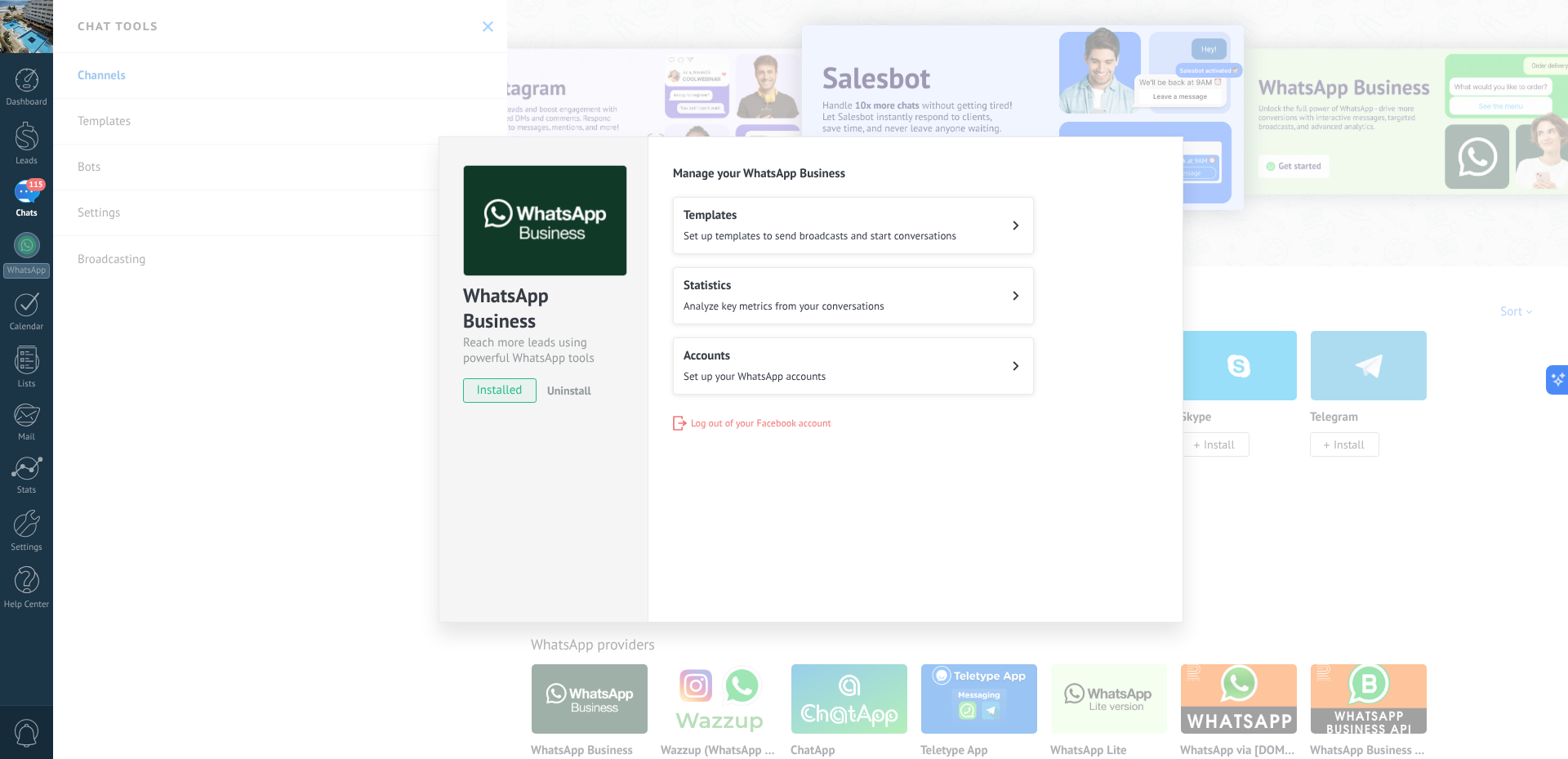
click at [285, 371] on div "WhatsApp Business Reach more leads using powerful WhatsApp tools installed Unin…" at bounding box center [810, 380] width 1515 height 759
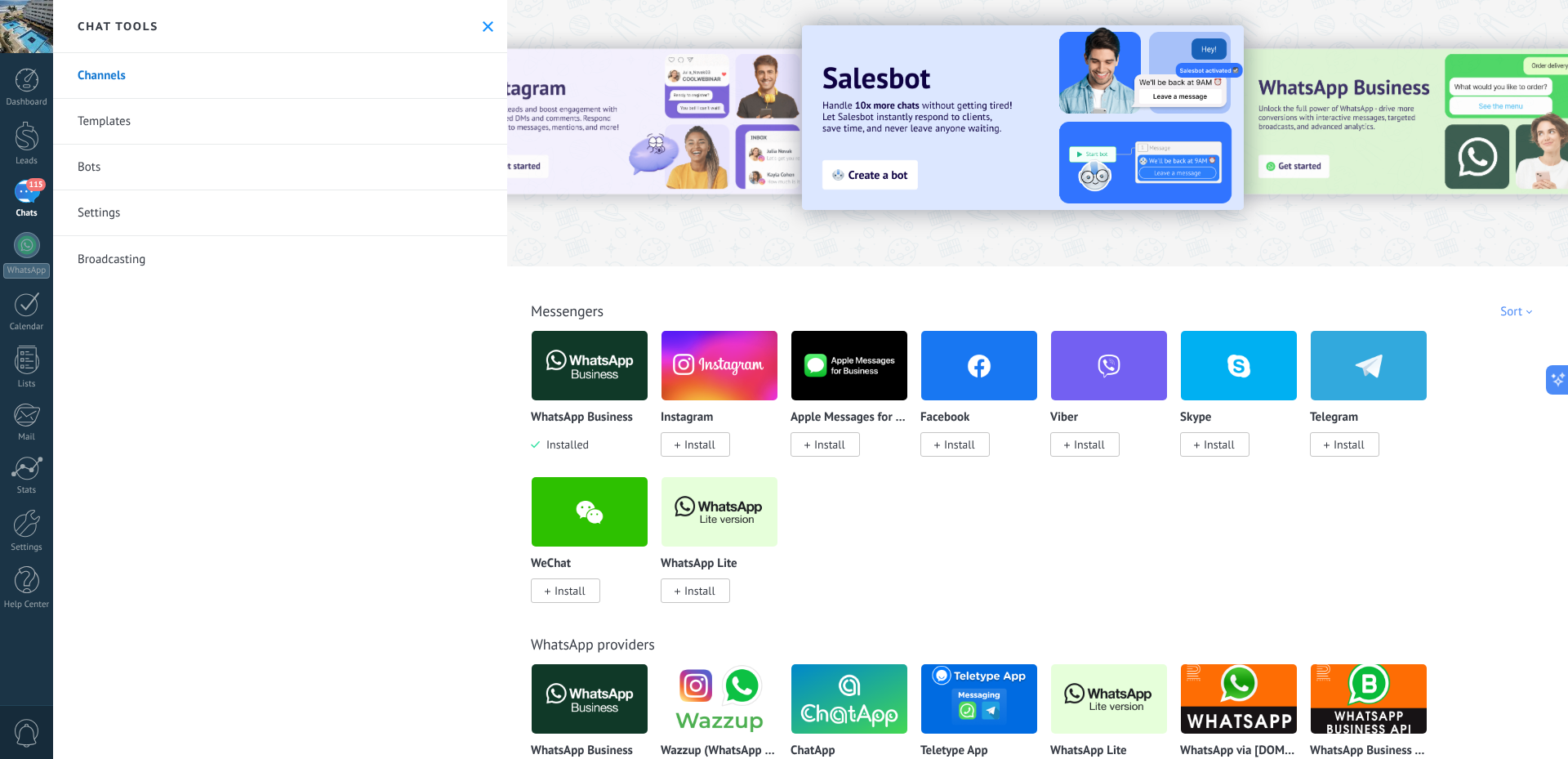
click at [167, 116] on link "Templates" at bounding box center [280, 122] width 454 height 45
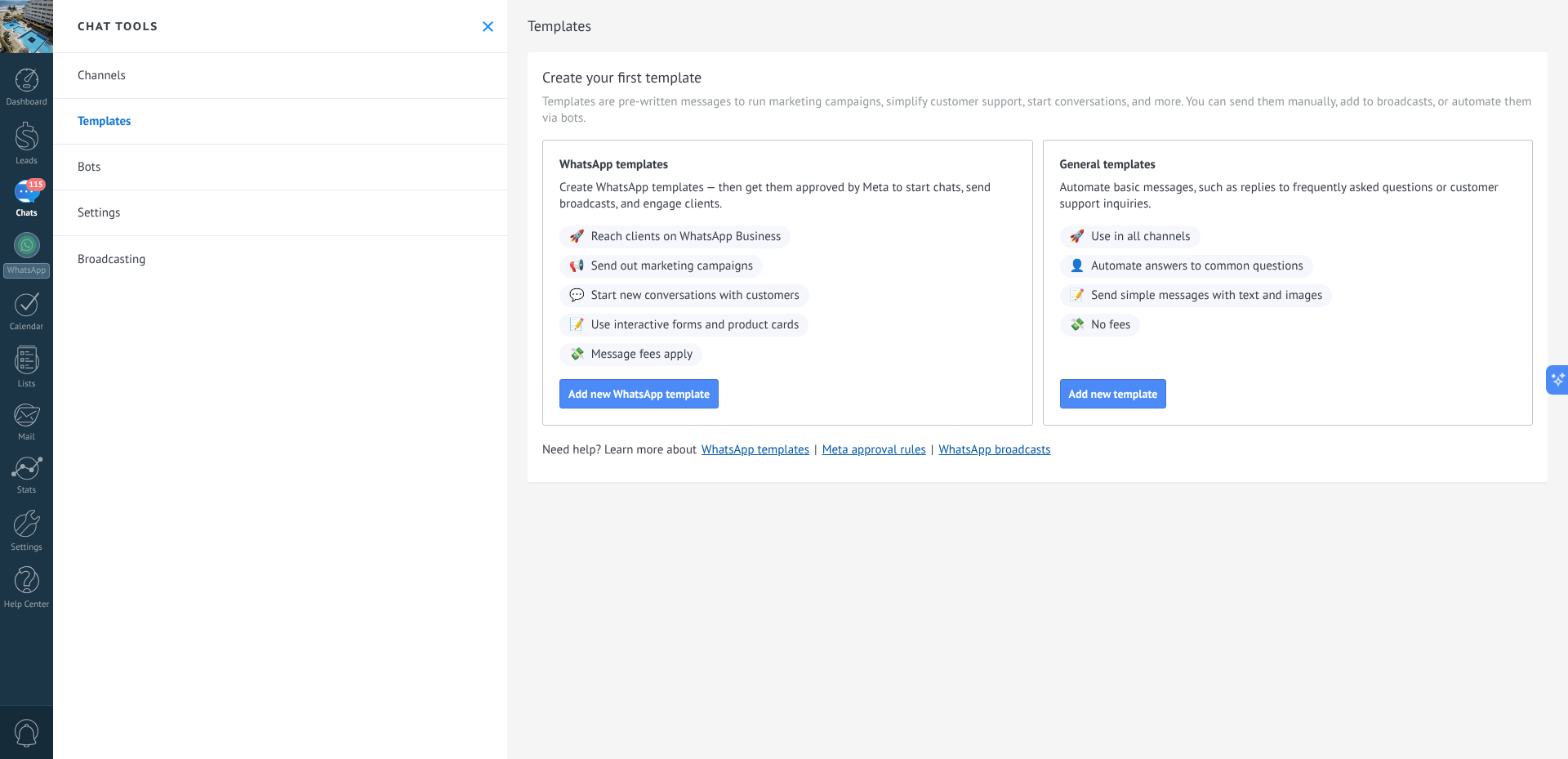
click at [482, 18] on div "Chat tools" at bounding box center [280, 26] width 454 height 53
click at [26, 98] on div "Dashboard" at bounding box center [26, 103] width 47 height 11
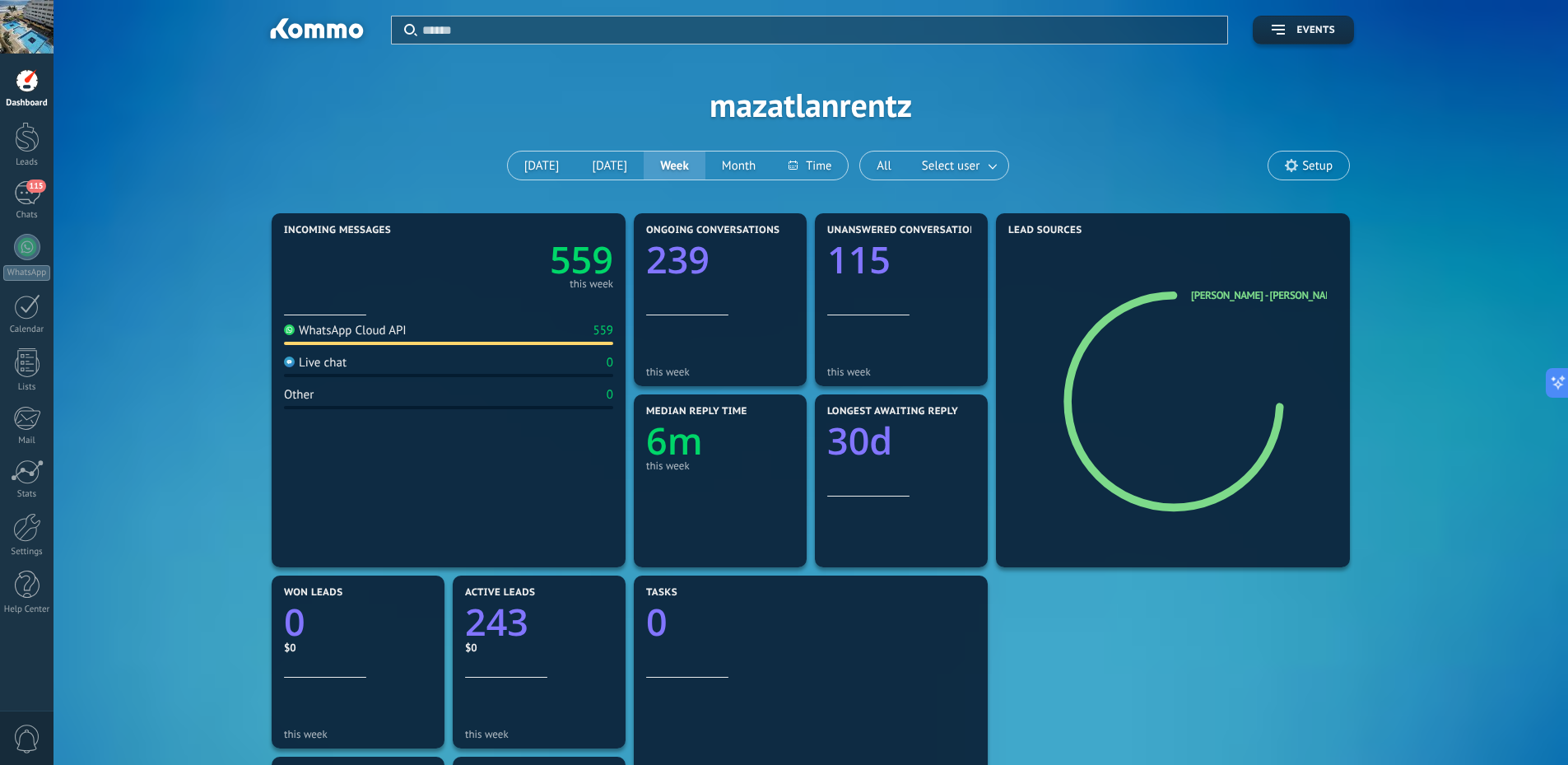
click at [31, 174] on div "Dashboard Leads 115 Chats WhatsApp Customers" at bounding box center [27, 350] width 53 height 563
click at [0, 188] on link "115 Chats" at bounding box center [27, 200] width 53 height 39
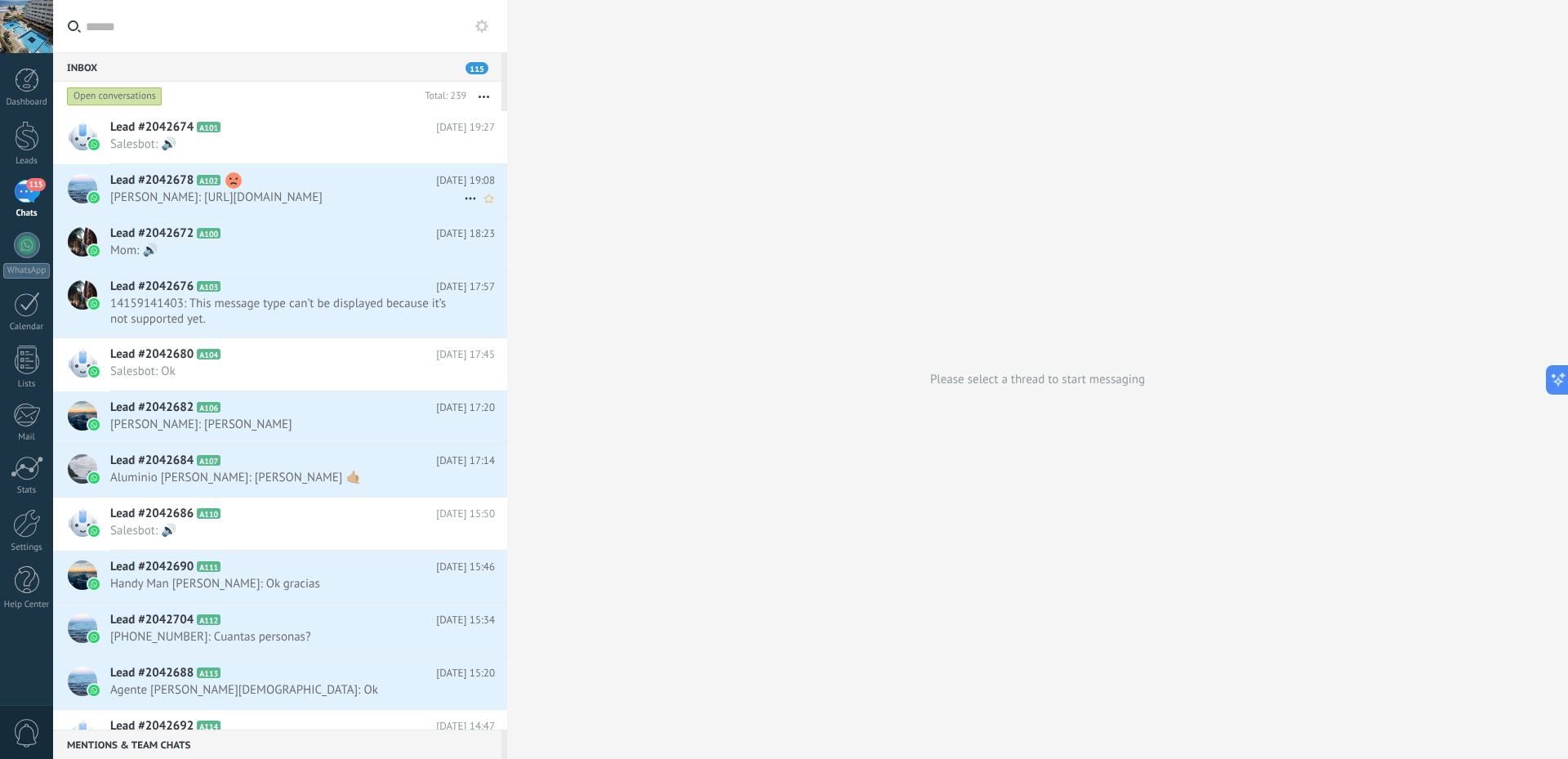
drag, startPoint x: 442, startPoint y: 189, endPoint x: 395, endPoint y: 194, distance: 47.3
click at [395, 194] on span "[PERSON_NAME]: [URL][DOMAIN_NAME]" at bounding box center [287, 197] width 354 height 16
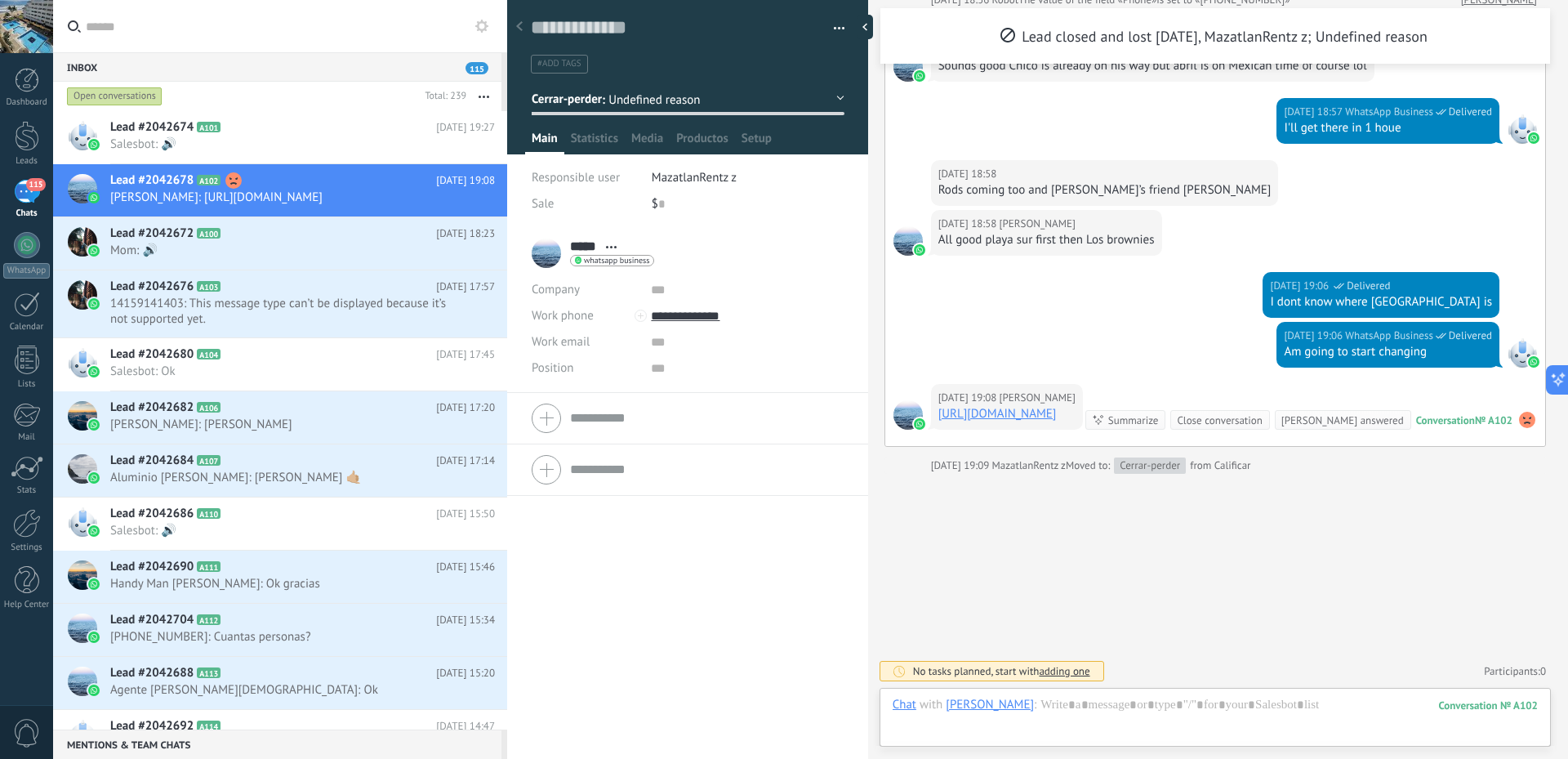
scroll to position [25, 0]
click at [666, 100] on span "Undefined reason" at bounding box center [677, 100] width 138 height 16
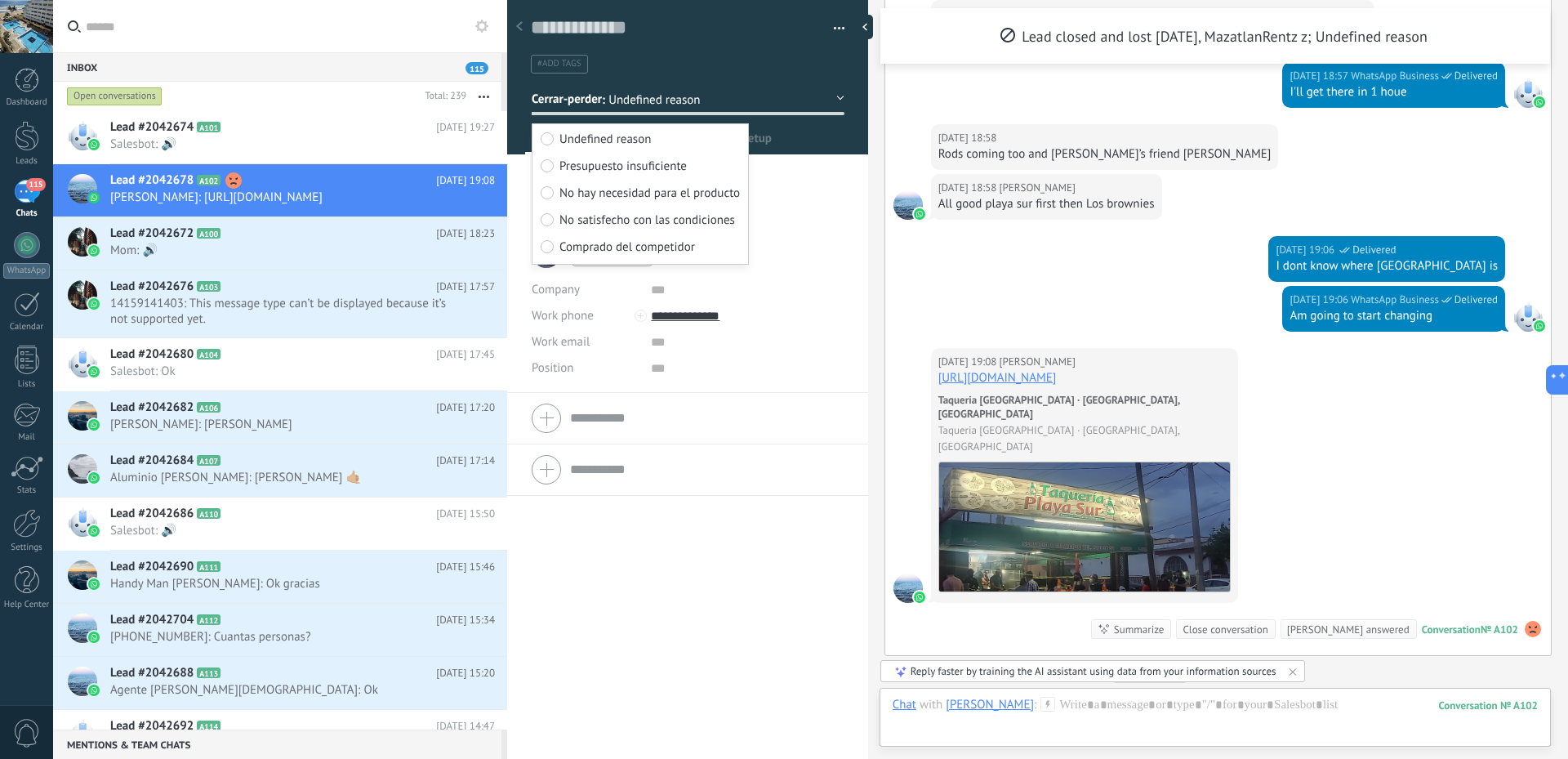
click at [834, 31] on span "button" at bounding box center [839, 31] width 12 height 3
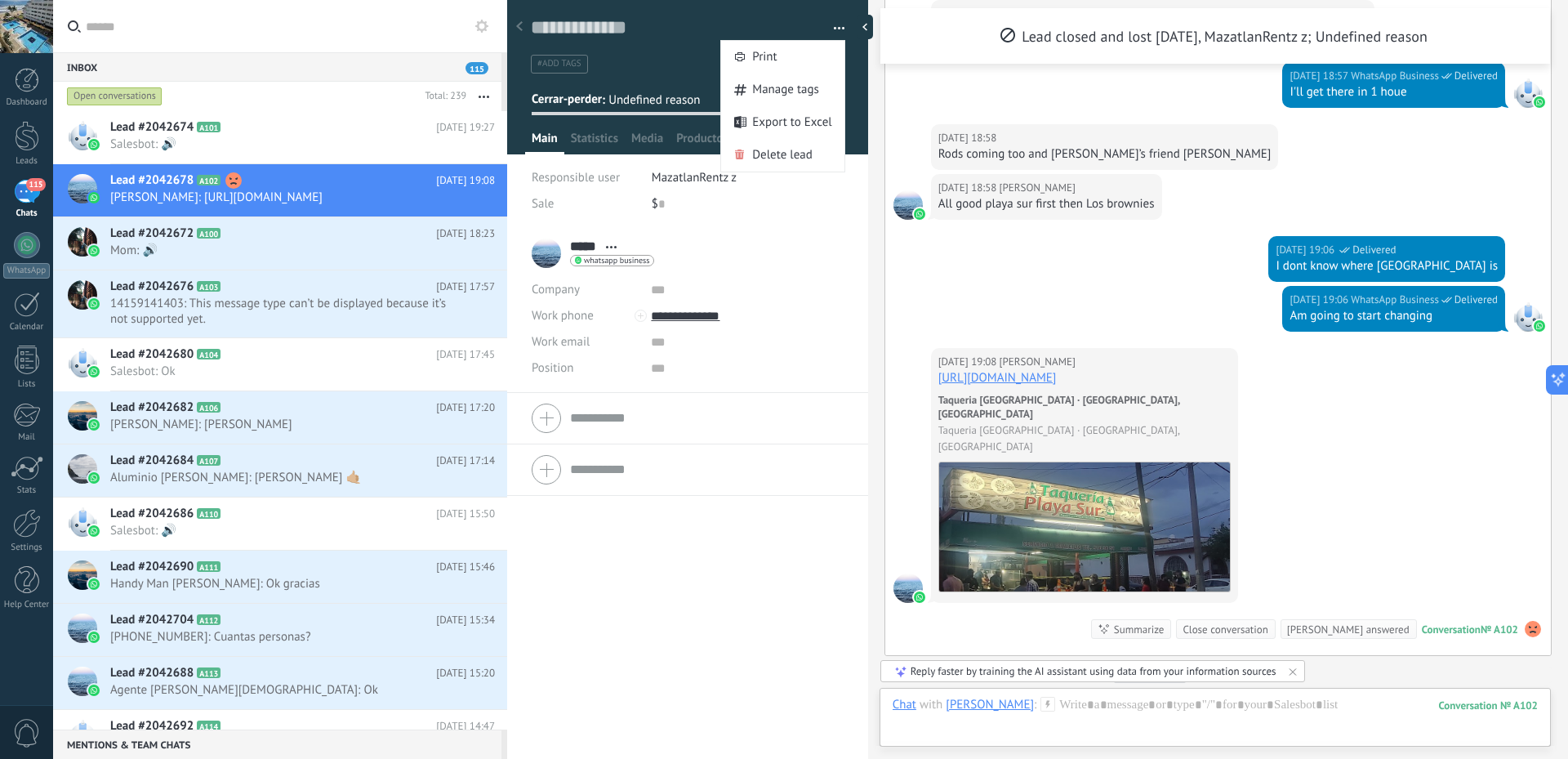
click at [969, 43] on div "Lead closed and lost [DATE], MazatlanRentz z; Undefined reason" at bounding box center [1216, 36] width 670 height 55
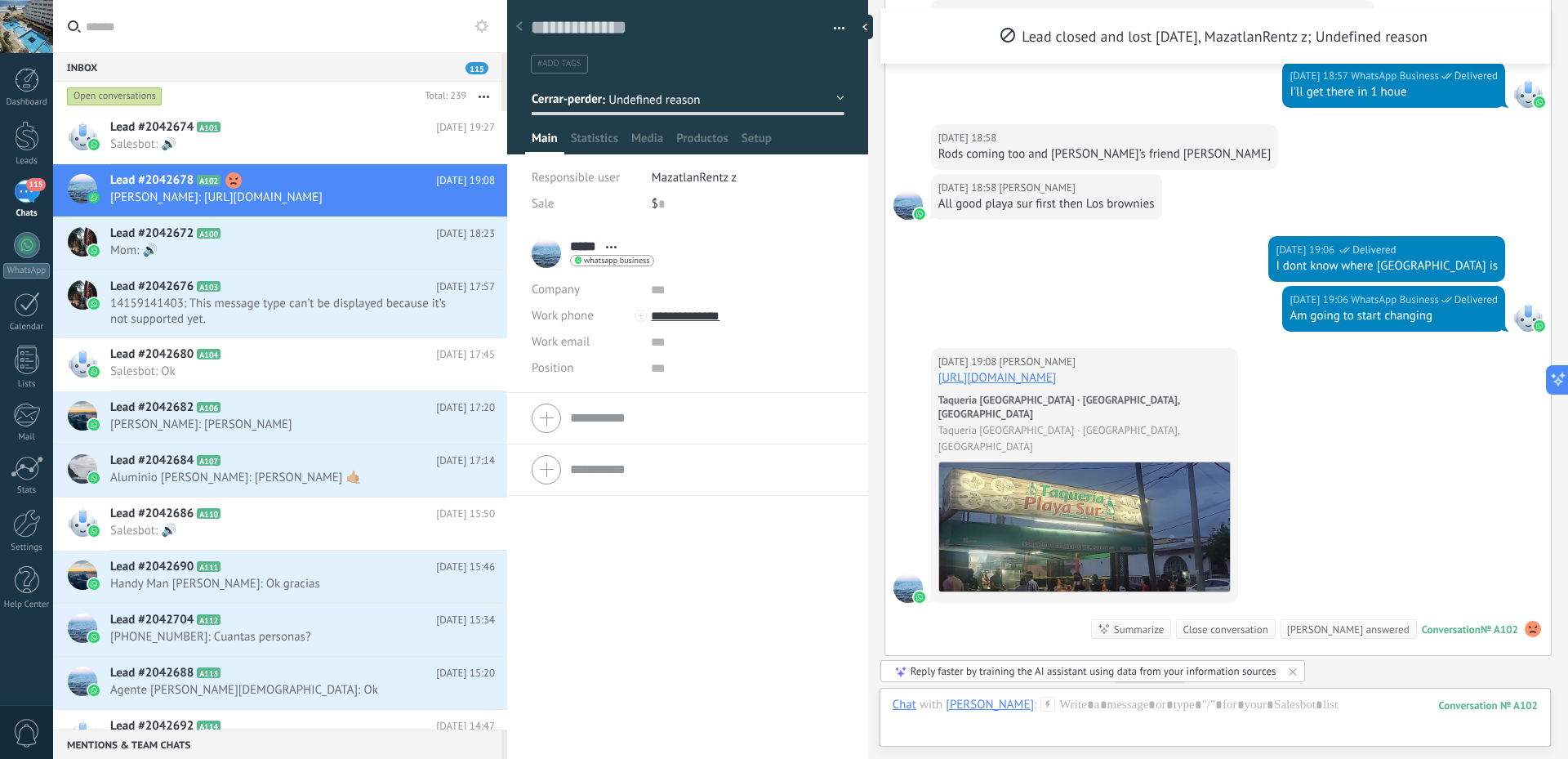
click at [1186, 672] on div "Reply faster by training the AI assistant using data from your information sour…" at bounding box center [1093, 671] width 366 height 14
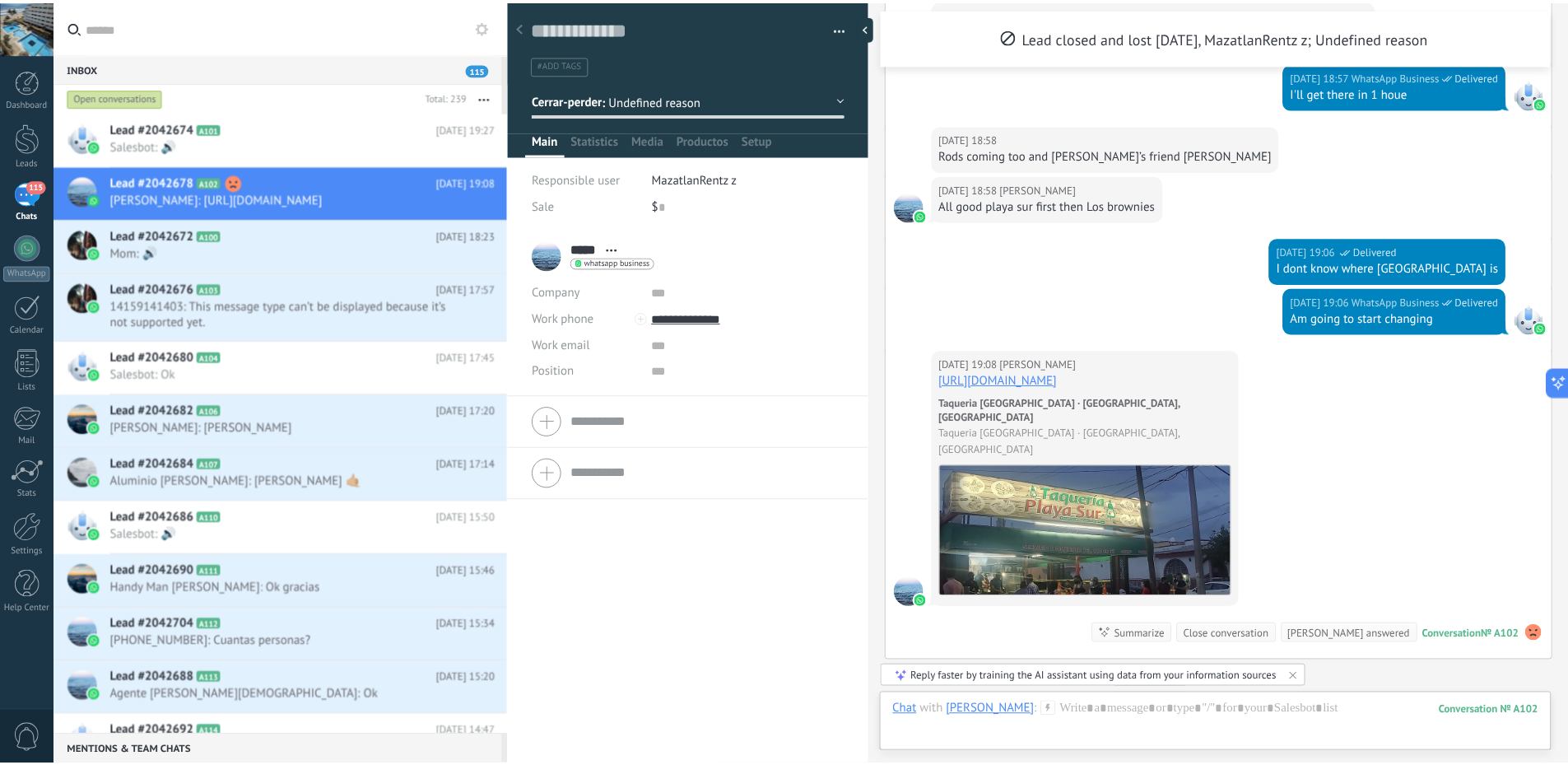
scroll to position [48, 0]
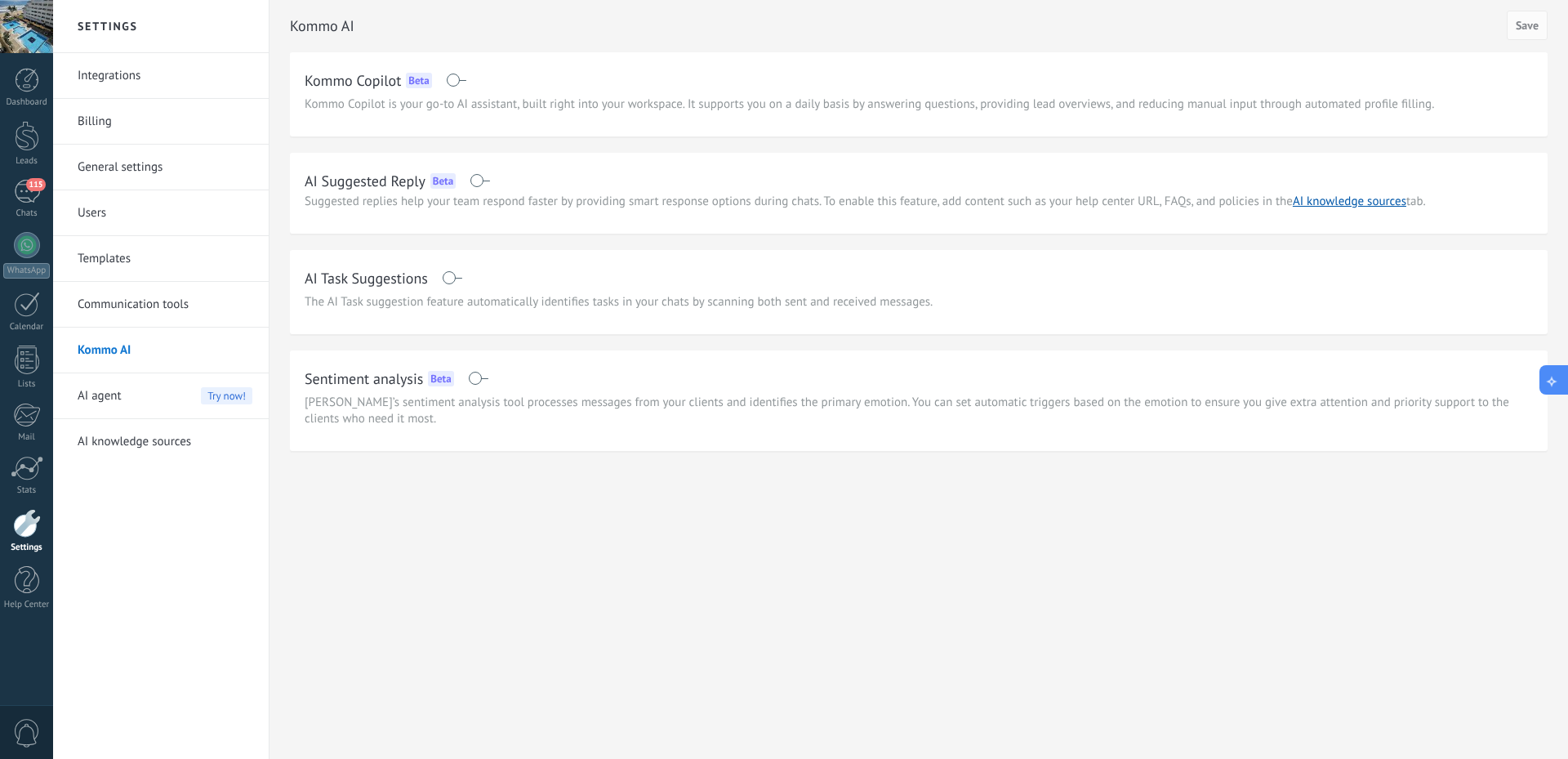
click at [1556, 375] on icon at bounding box center [1552, 379] width 17 height 17
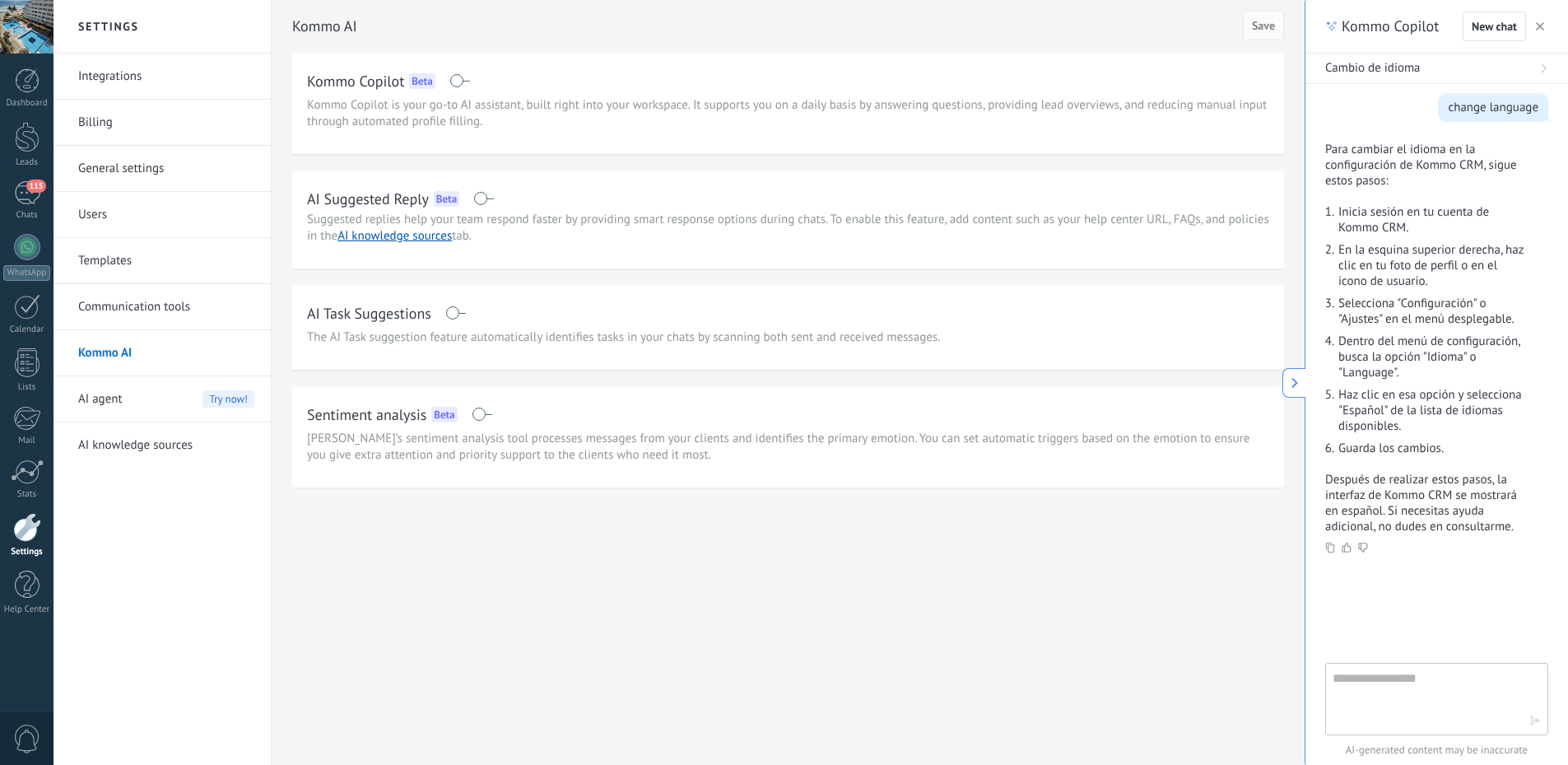
type textarea "**********"
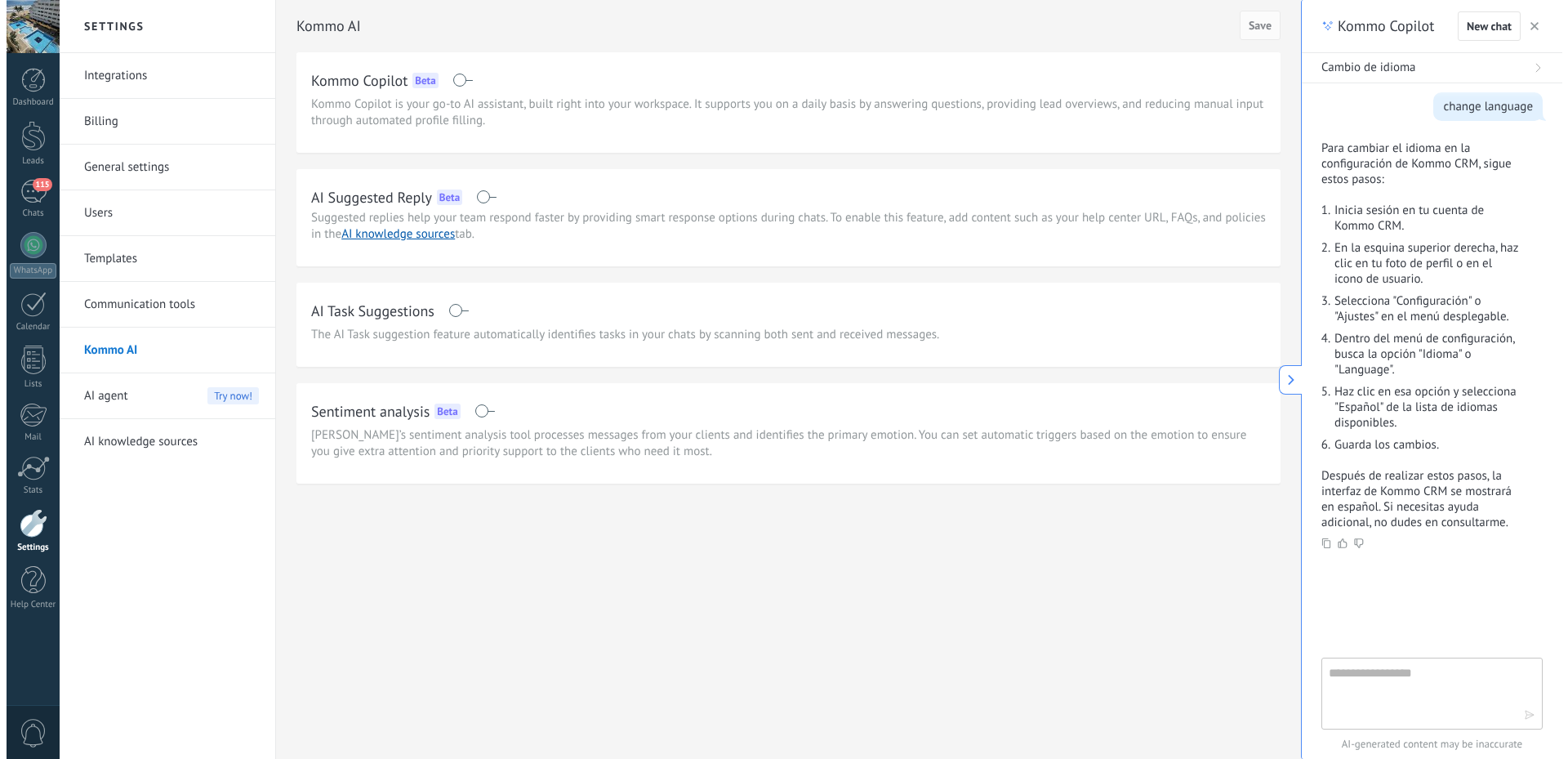
scroll to position [16, 0]
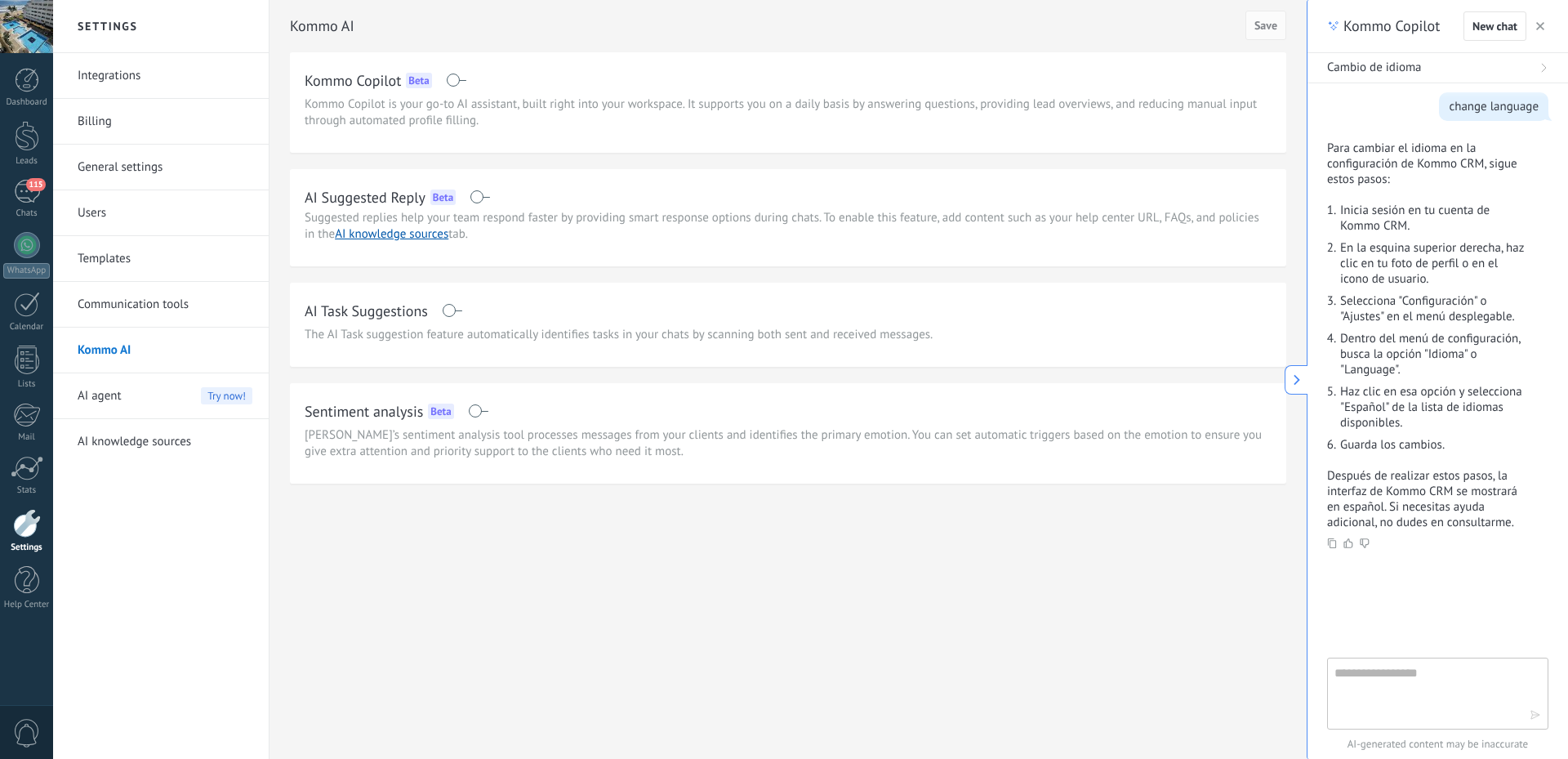
click at [1365, 707] on textarea at bounding box center [1427, 692] width 184 height 59
type textarea "*"
click at [26, 475] on div at bounding box center [27, 468] width 33 height 25
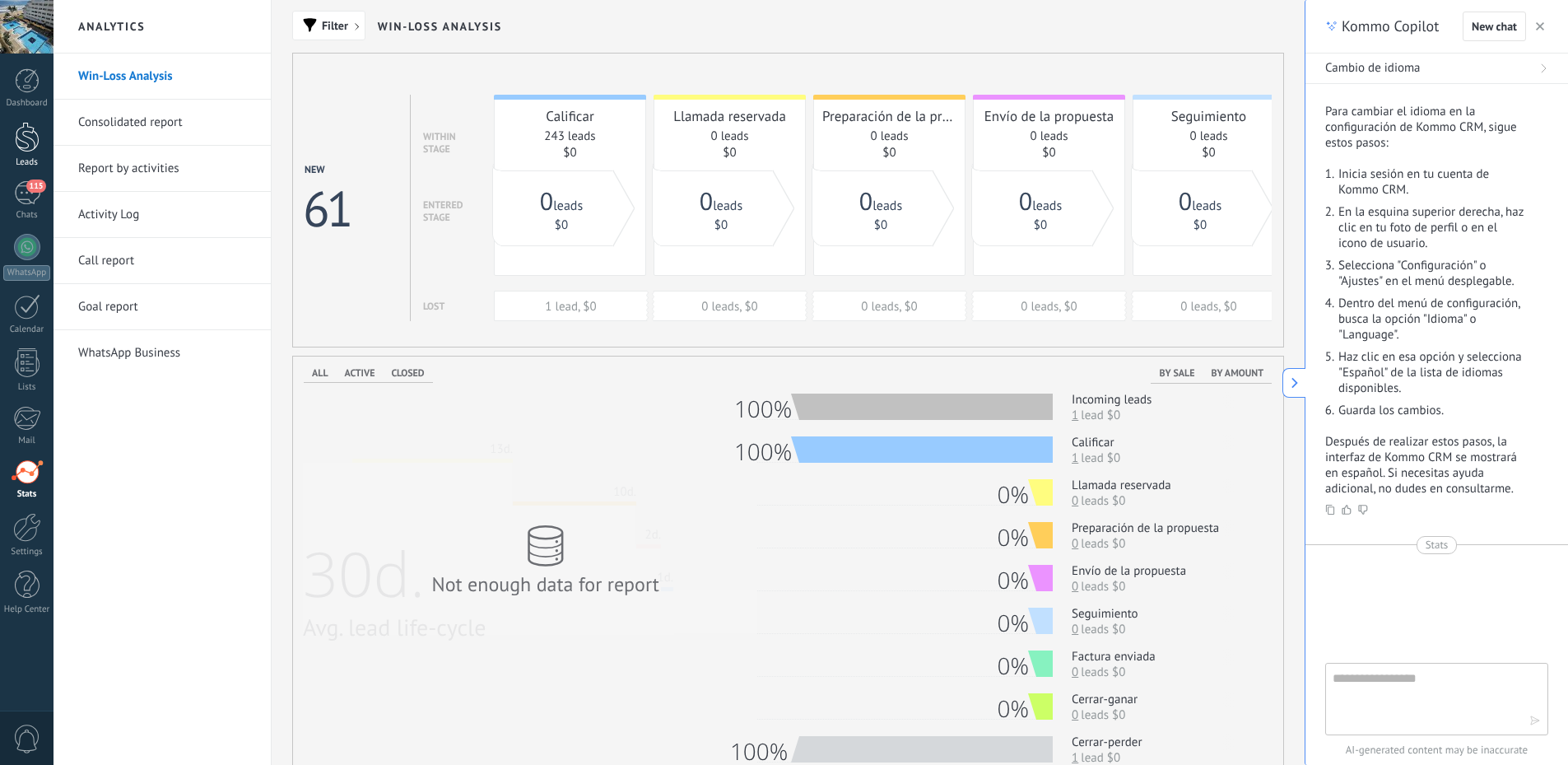
click at [28, 151] on div at bounding box center [27, 137] width 25 height 31
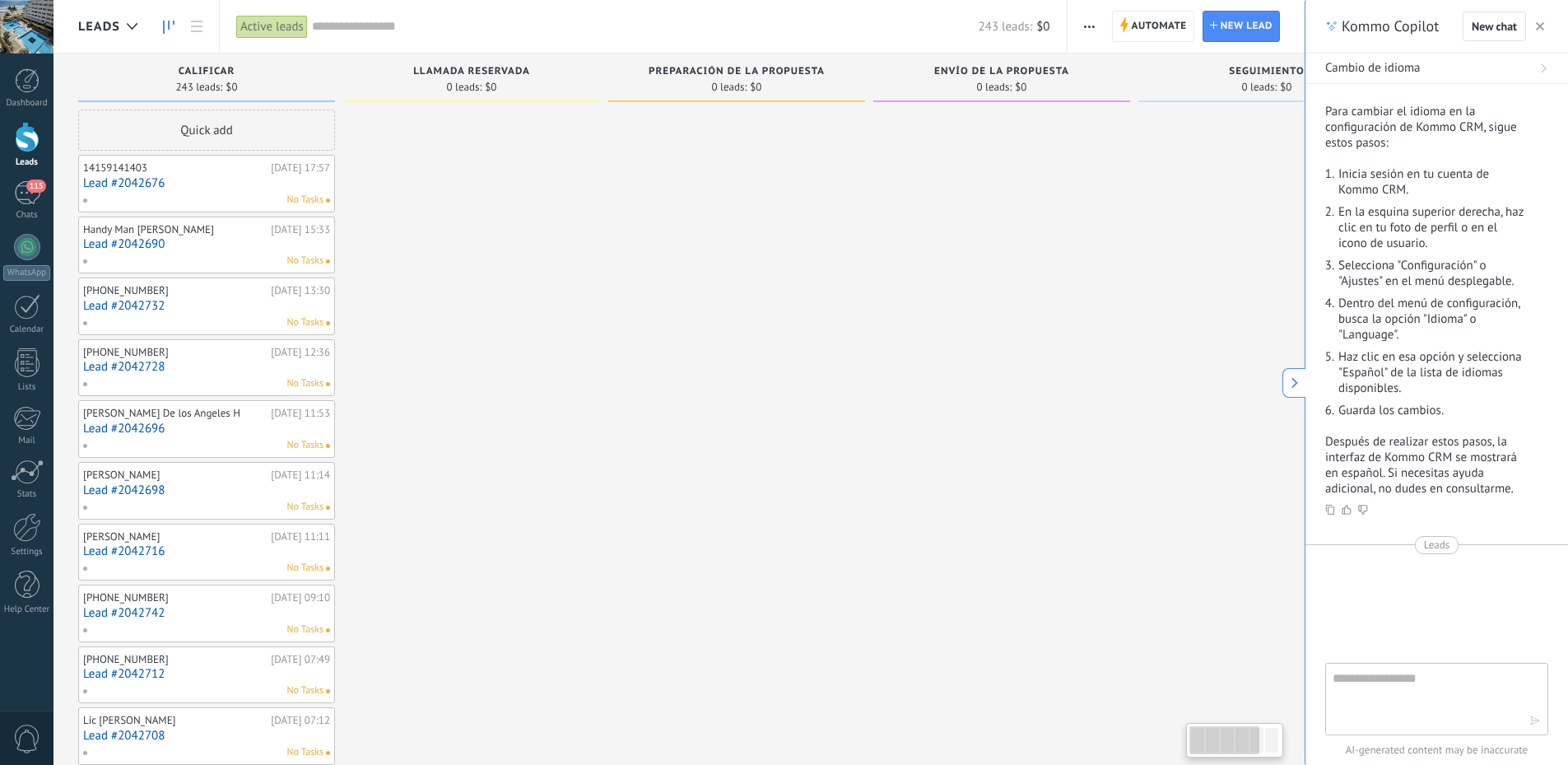
click at [416, 177] on div at bounding box center [472, 743] width 257 height 1269
click at [273, 20] on div "Active leads" at bounding box center [272, 27] width 72 height 24
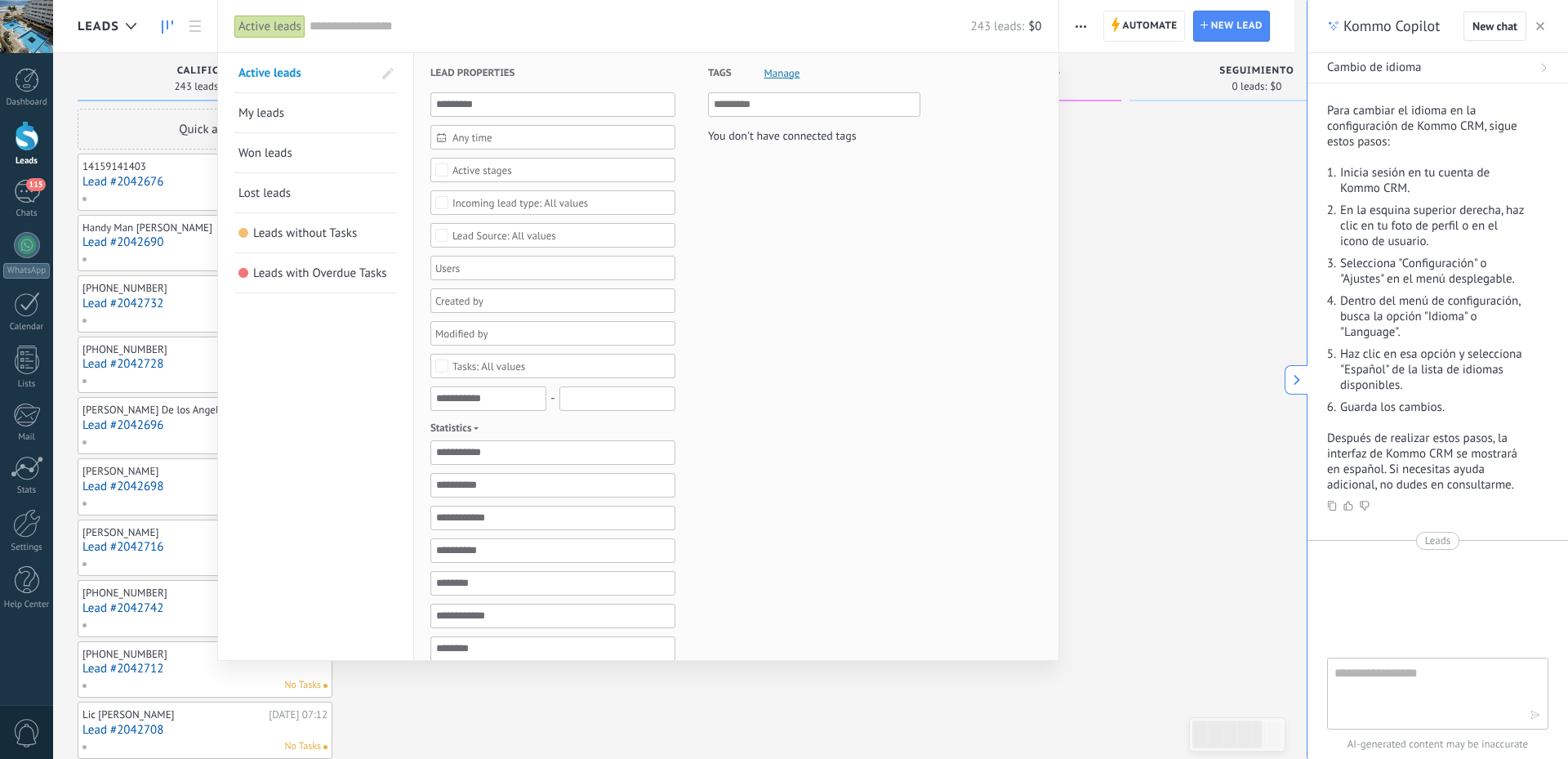
click at [1155, 169] on div at bounding box center [784, 380] width 1568 height 759
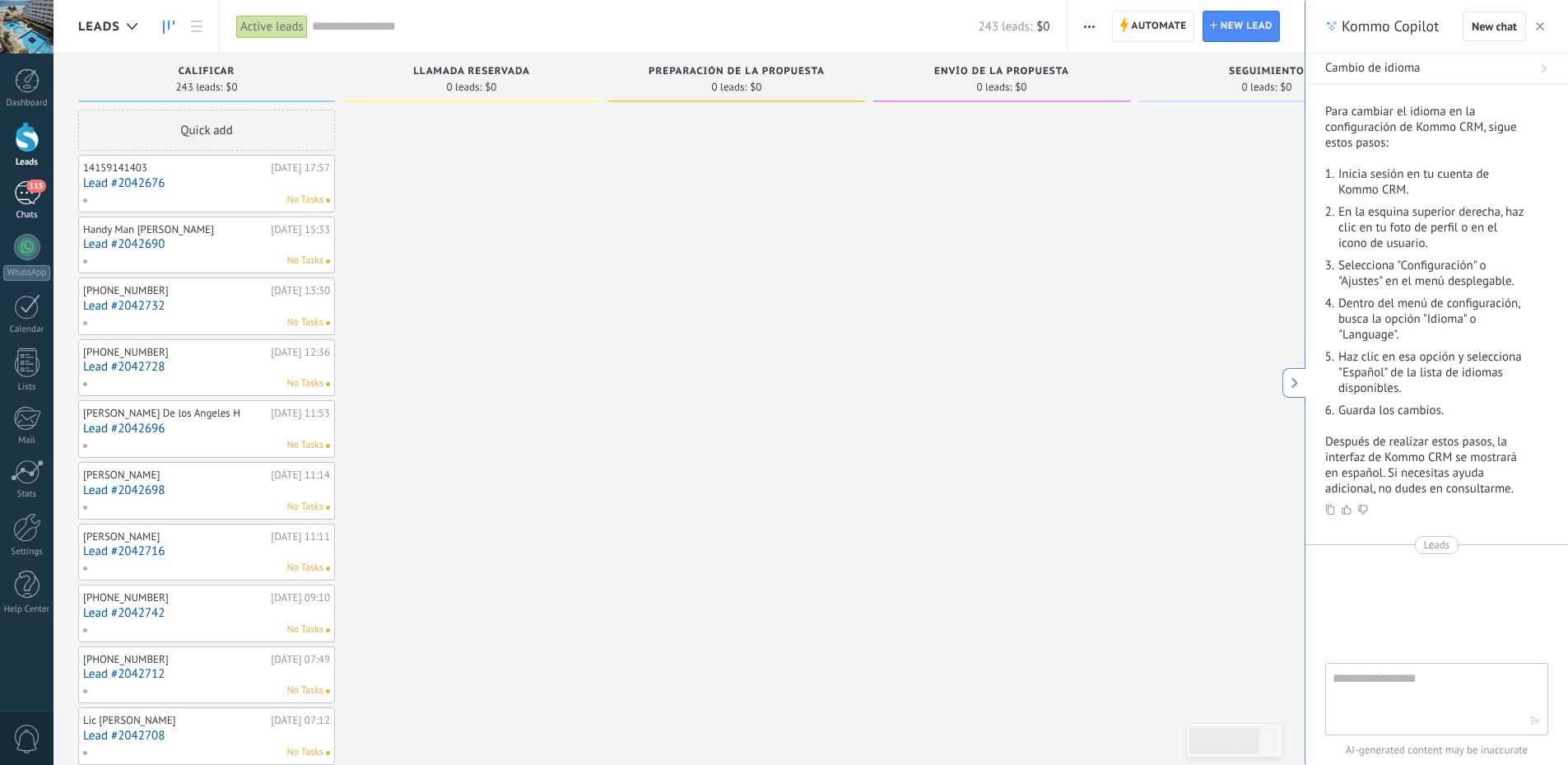
click at [29, 193] on div "115" at bounding box center [27, 192] width 27 height 24
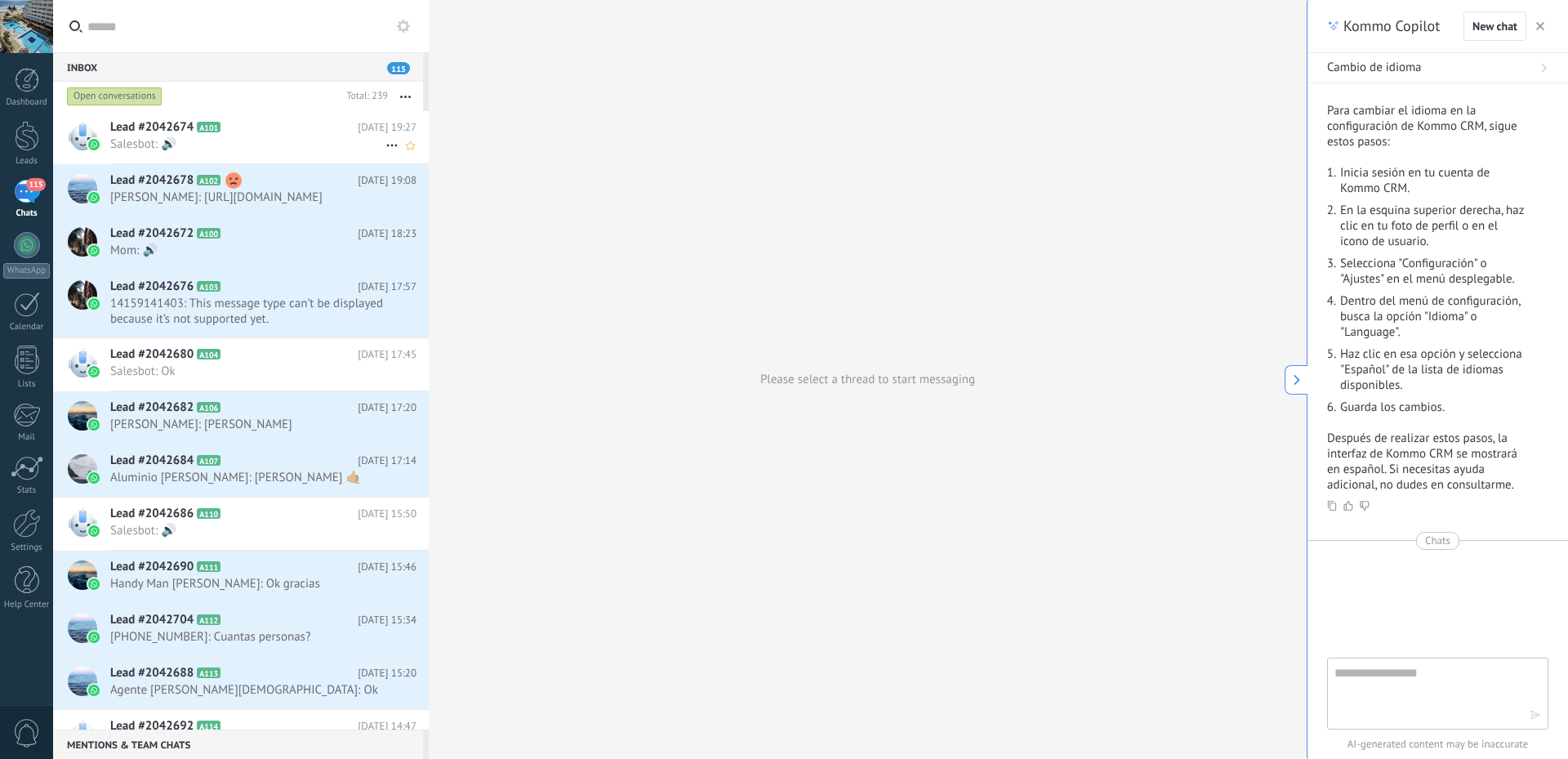
click at [253, 144] on span "Salesbot: 🔊" at bounding box center [247, 144] width 275 height 16
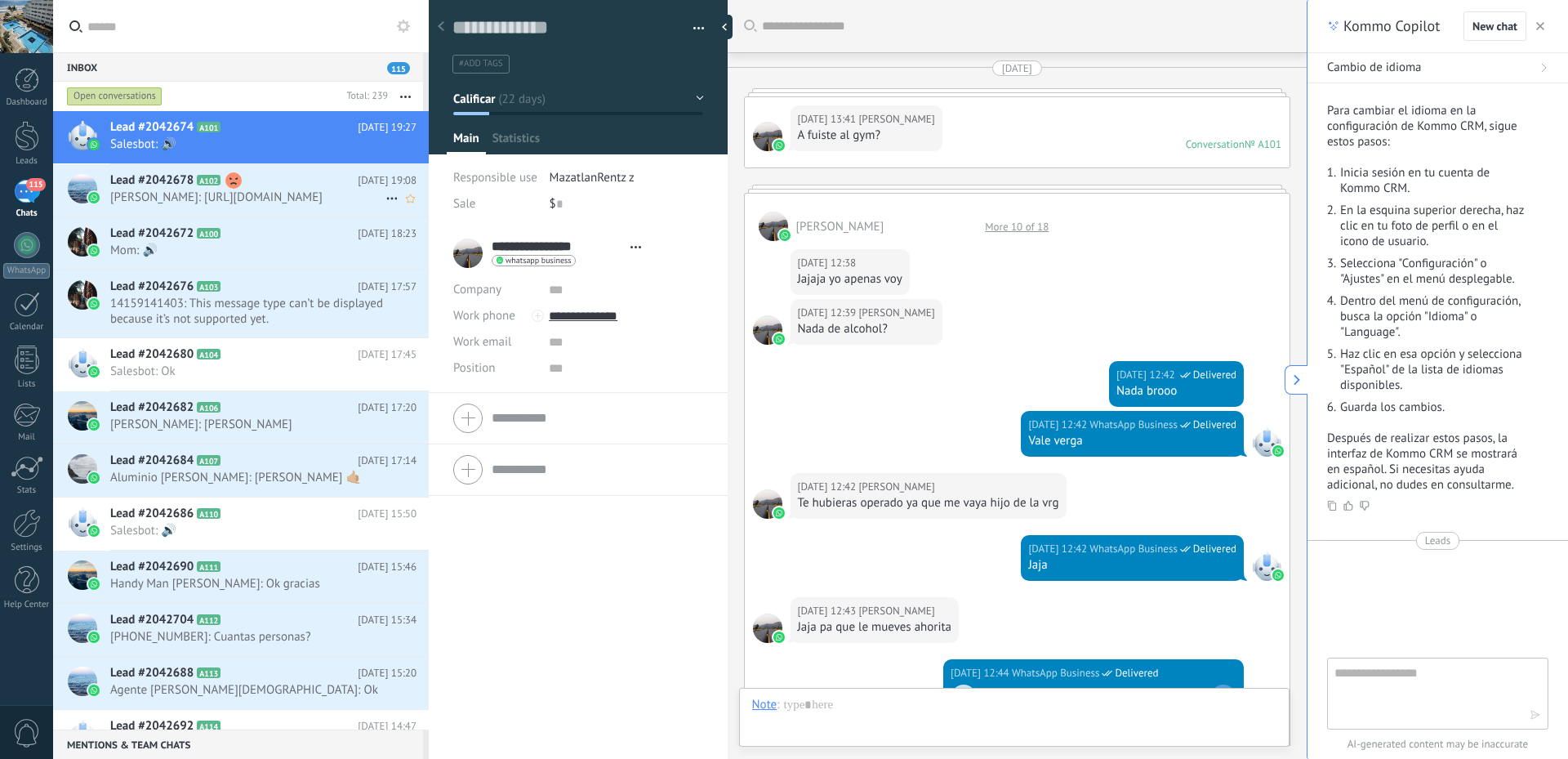
type textarea "**********"
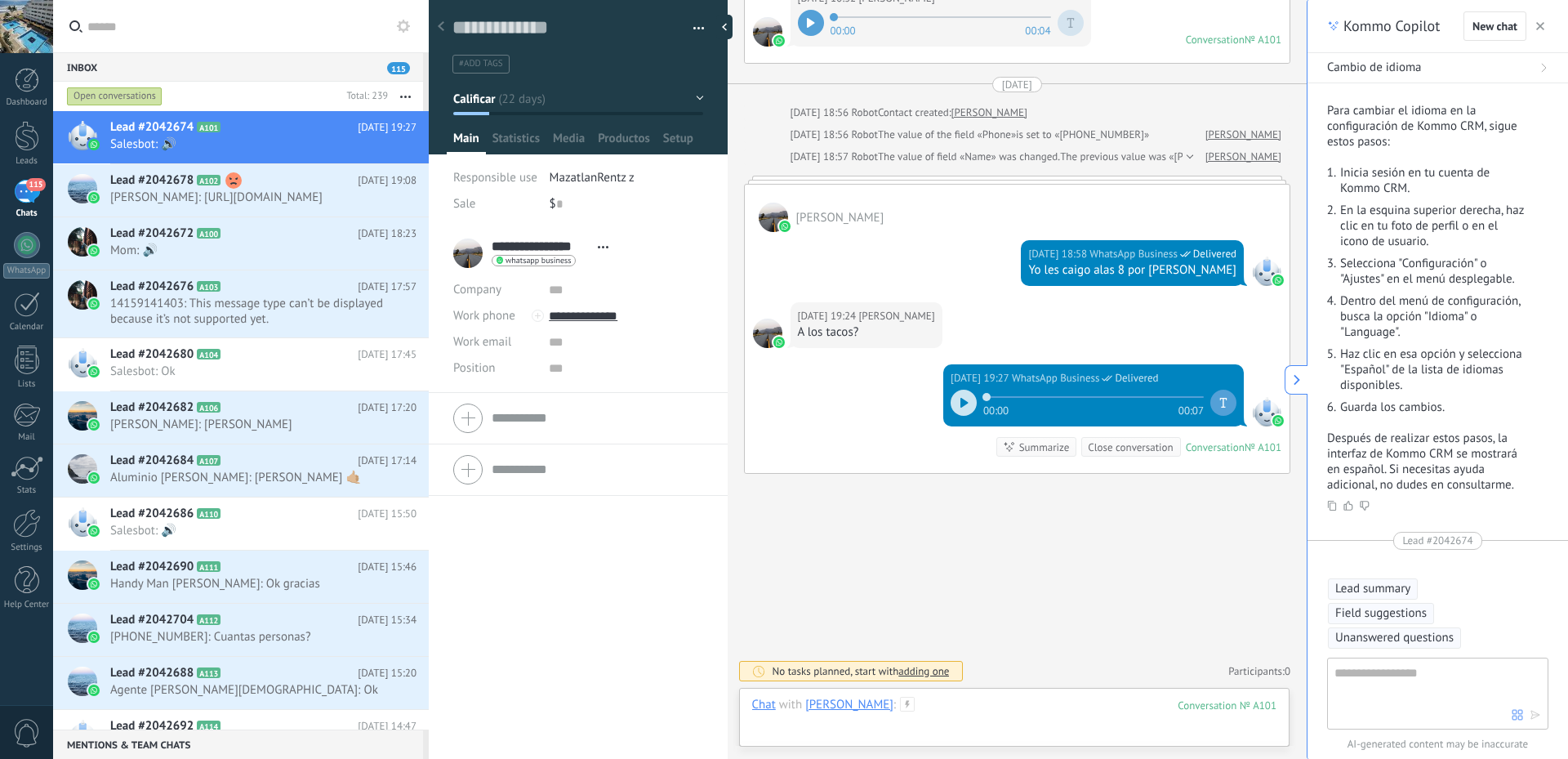
click at [952, 699] on div at bounding box center [1015, 721] width 525 height 49
type input "**********"
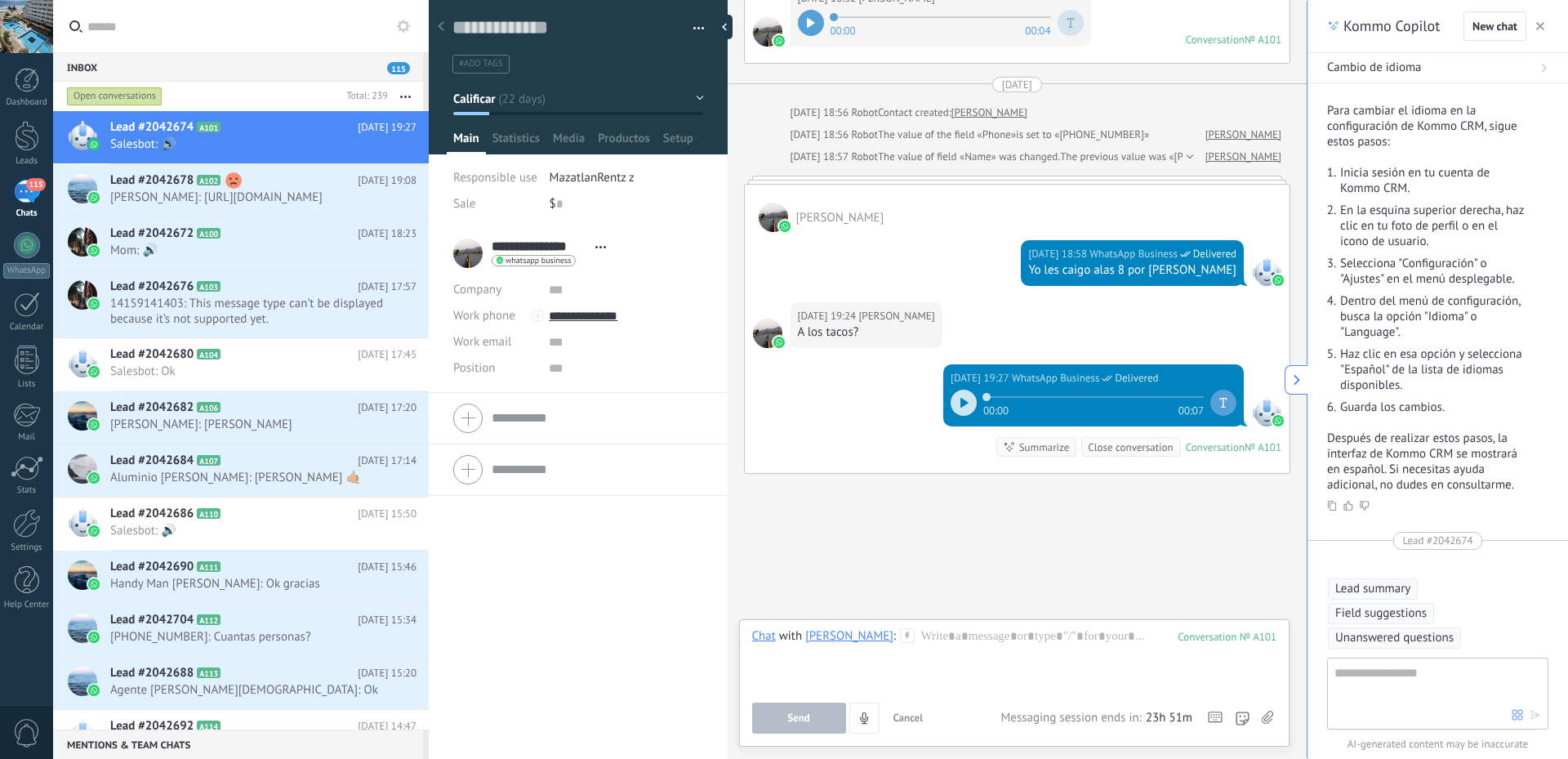
click at [1269, 716] on icon at bounding box center [1268, 717] width 12 height 14
click at [0, 0] on input "file" at bounding box center [0, 0] width 0 height 0
click at [958, 668] on div at bounding box center [1015, 659] width 525 height 62
click at [824, 668] on div at bounding box center [1015, 659] width 525 height 62
